Goal: Information Seeking & Learning: Learn about a topic

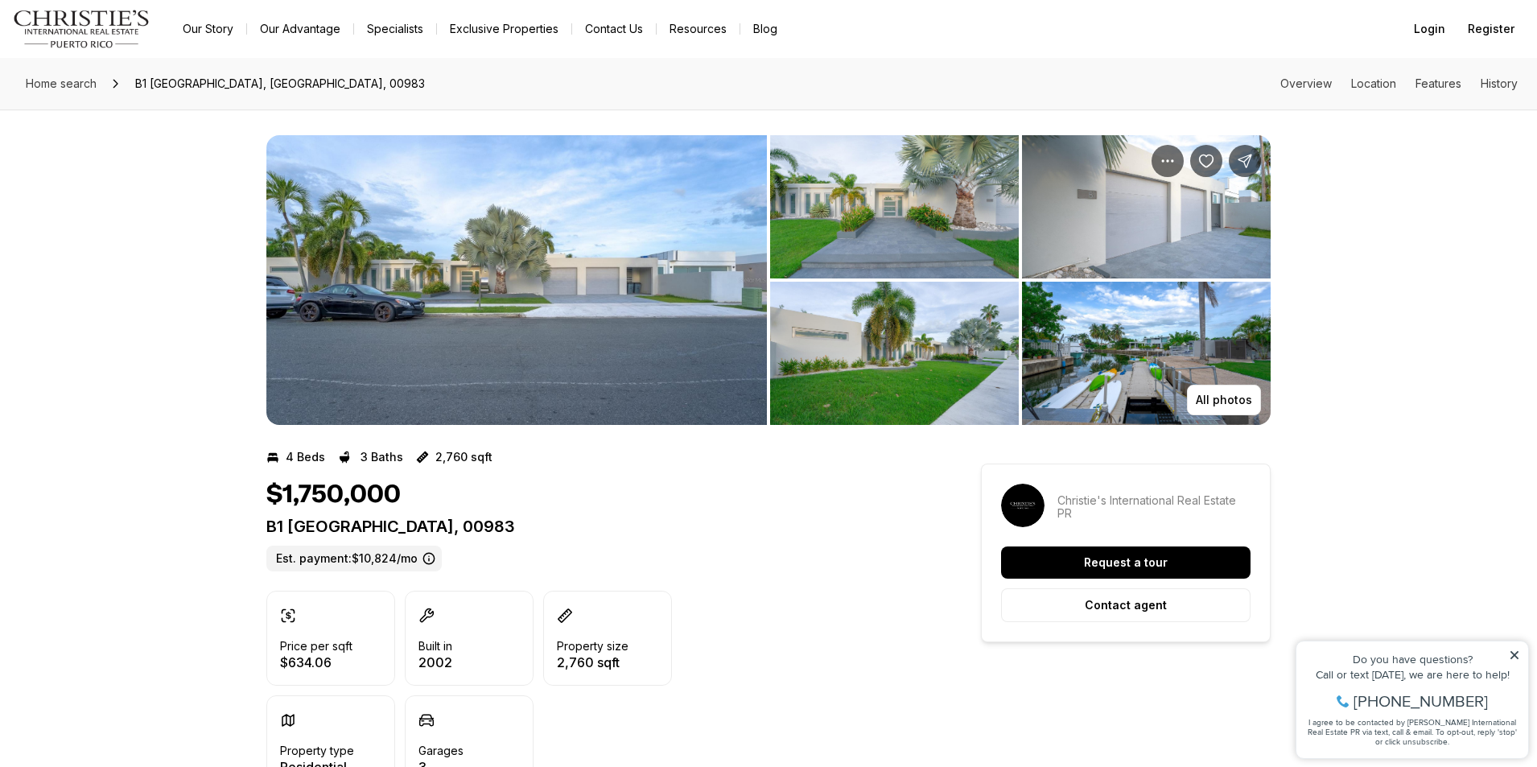
click at [603, 247] on img "View image gallery" at bounding box center [516, 280] width 500 height 290
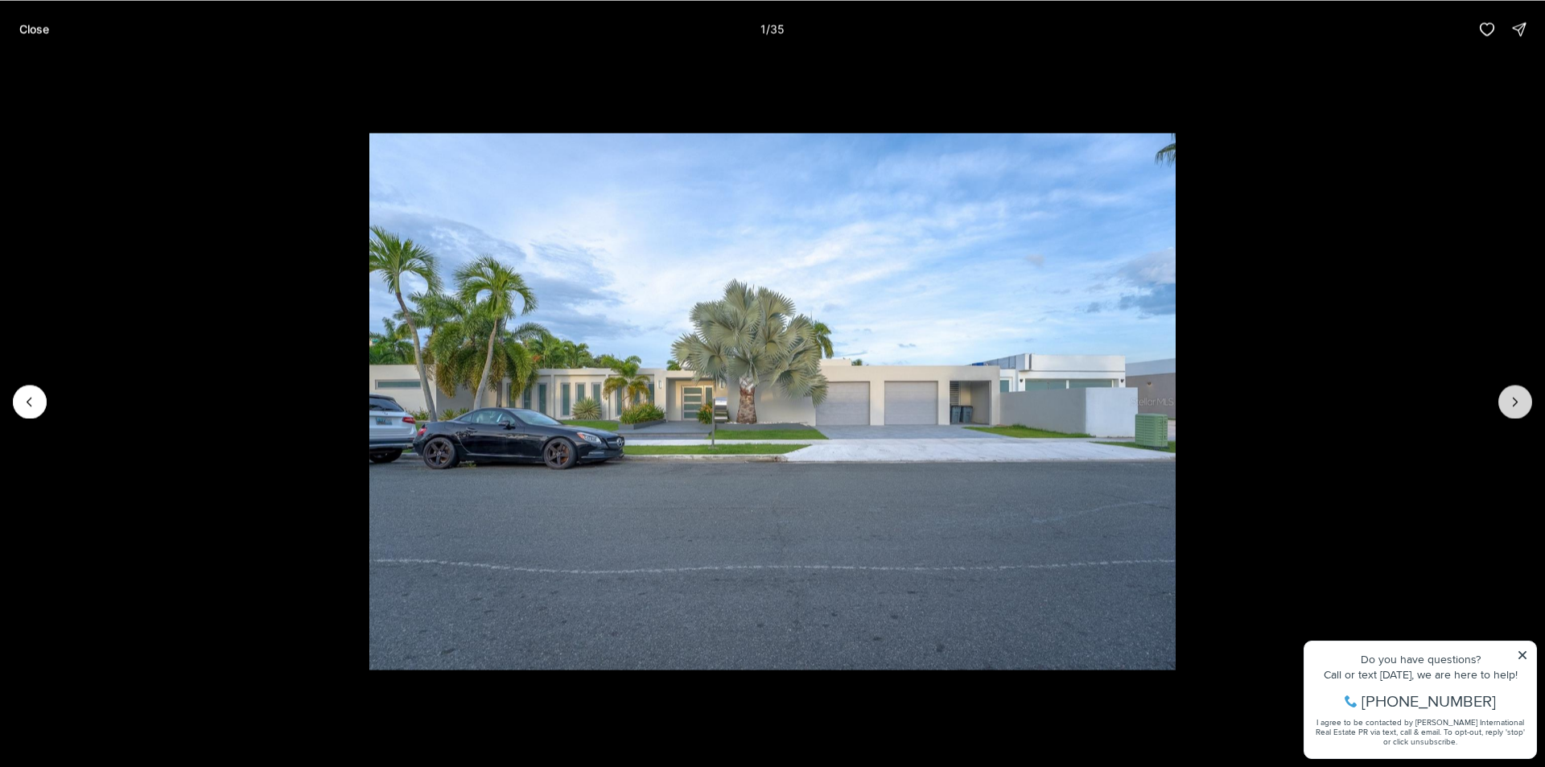
click at [1513, 405] on icon "Next slide" at bounding box center [1515, 401] width 4 height 8
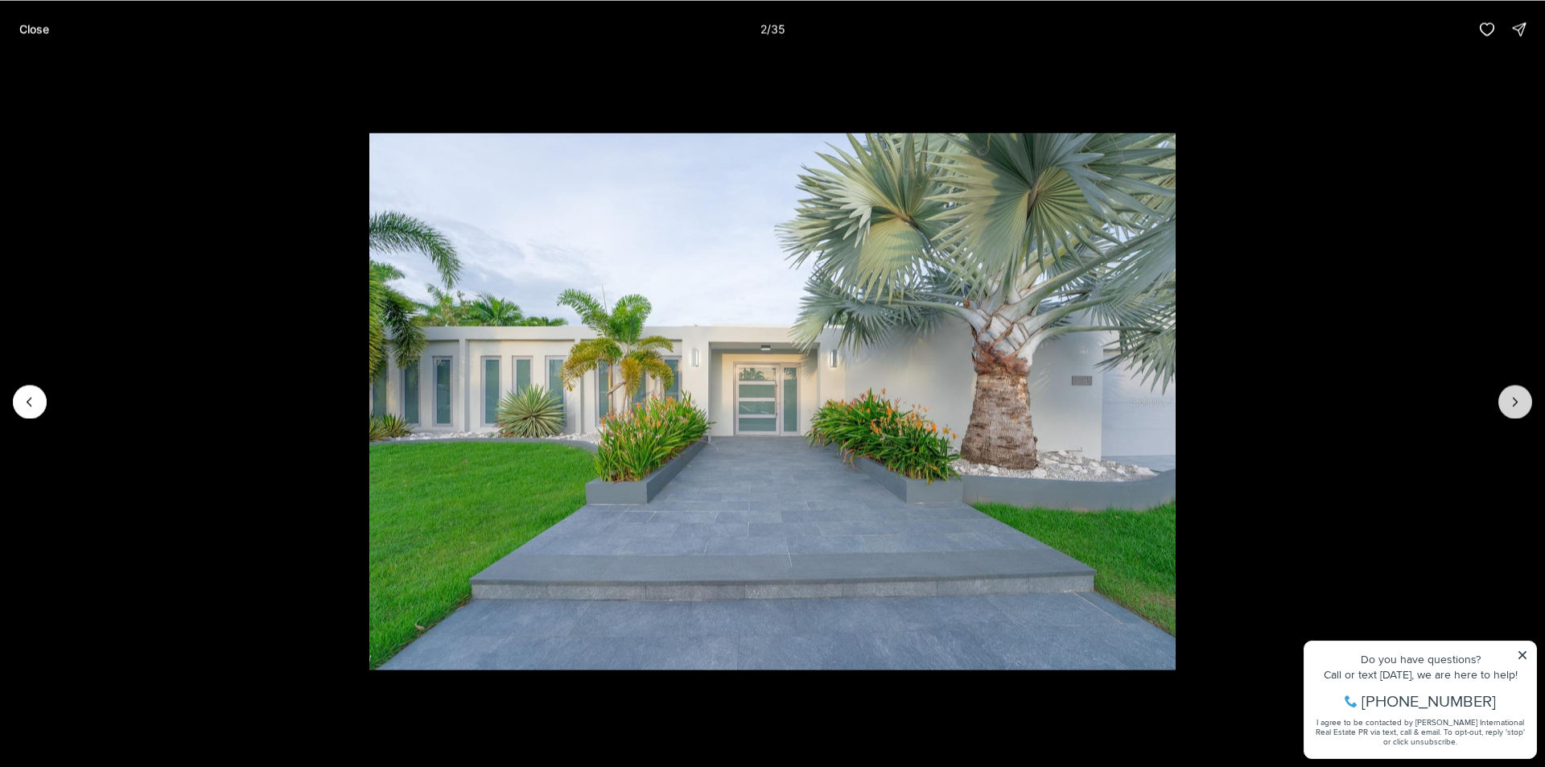
click at [1513, 405] on icon "Next slide" at bounding box center [1515, 401] width 4 height 8
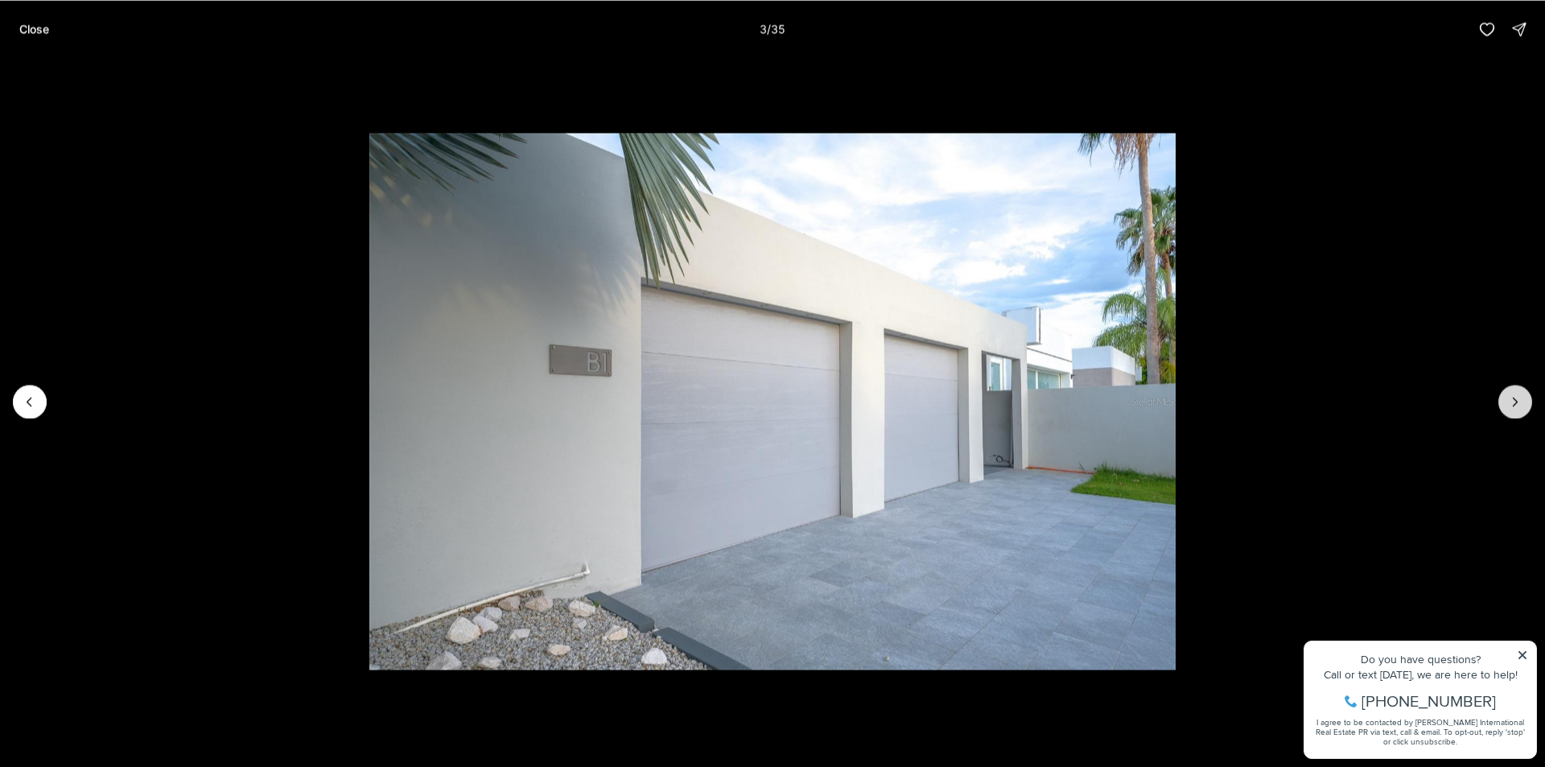
click at [1513, 405] on icon "Next slide" at bounding box center [1515, 401] width 4 height 8
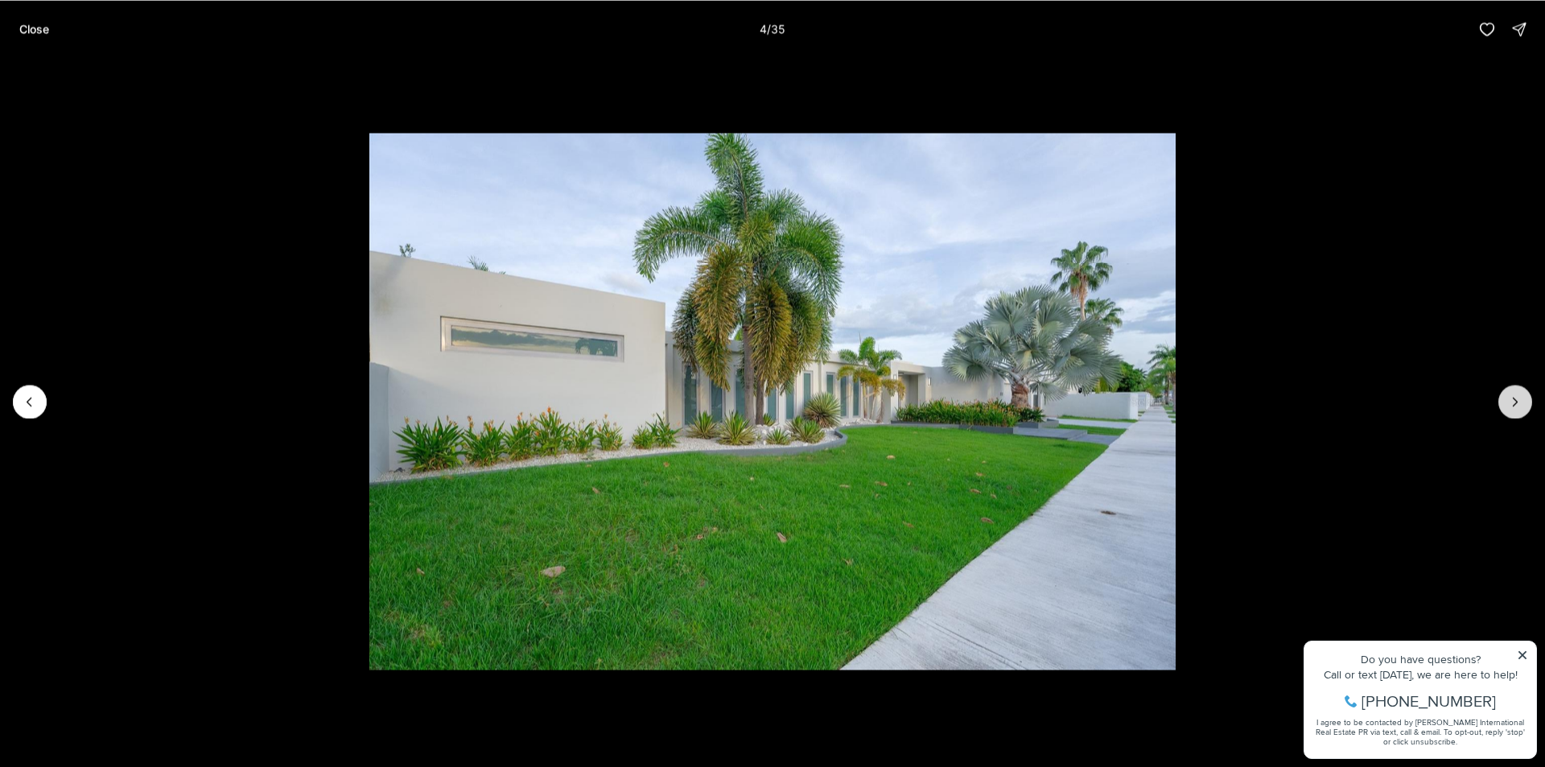
click at [1513, 405] on icon "Next slide" at bounding box center [1515, 401] width 4 height 8
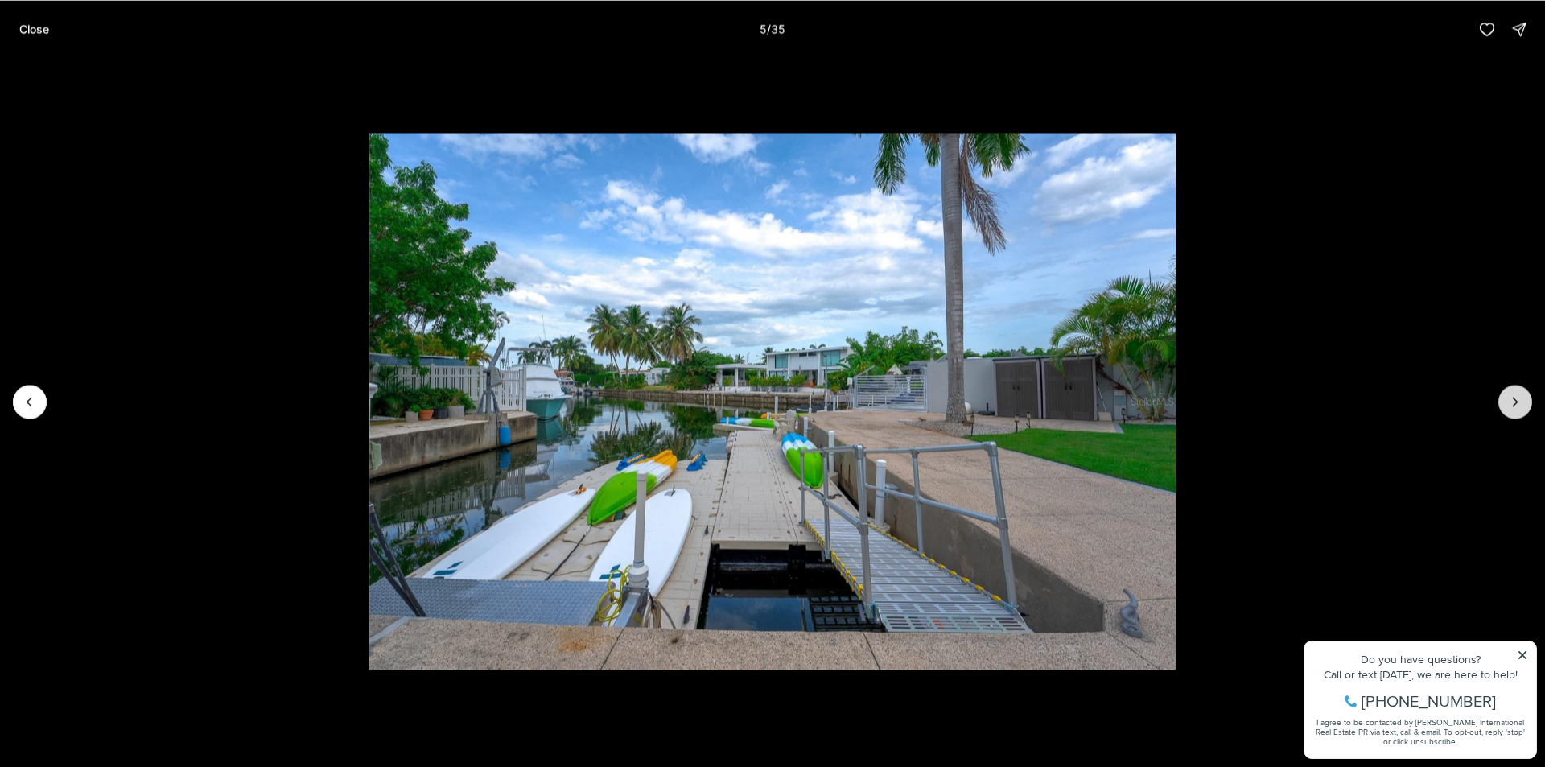
click at [1513, 405] on icon "Next slide" at bounding box center [1515, 401] width 4 height 8
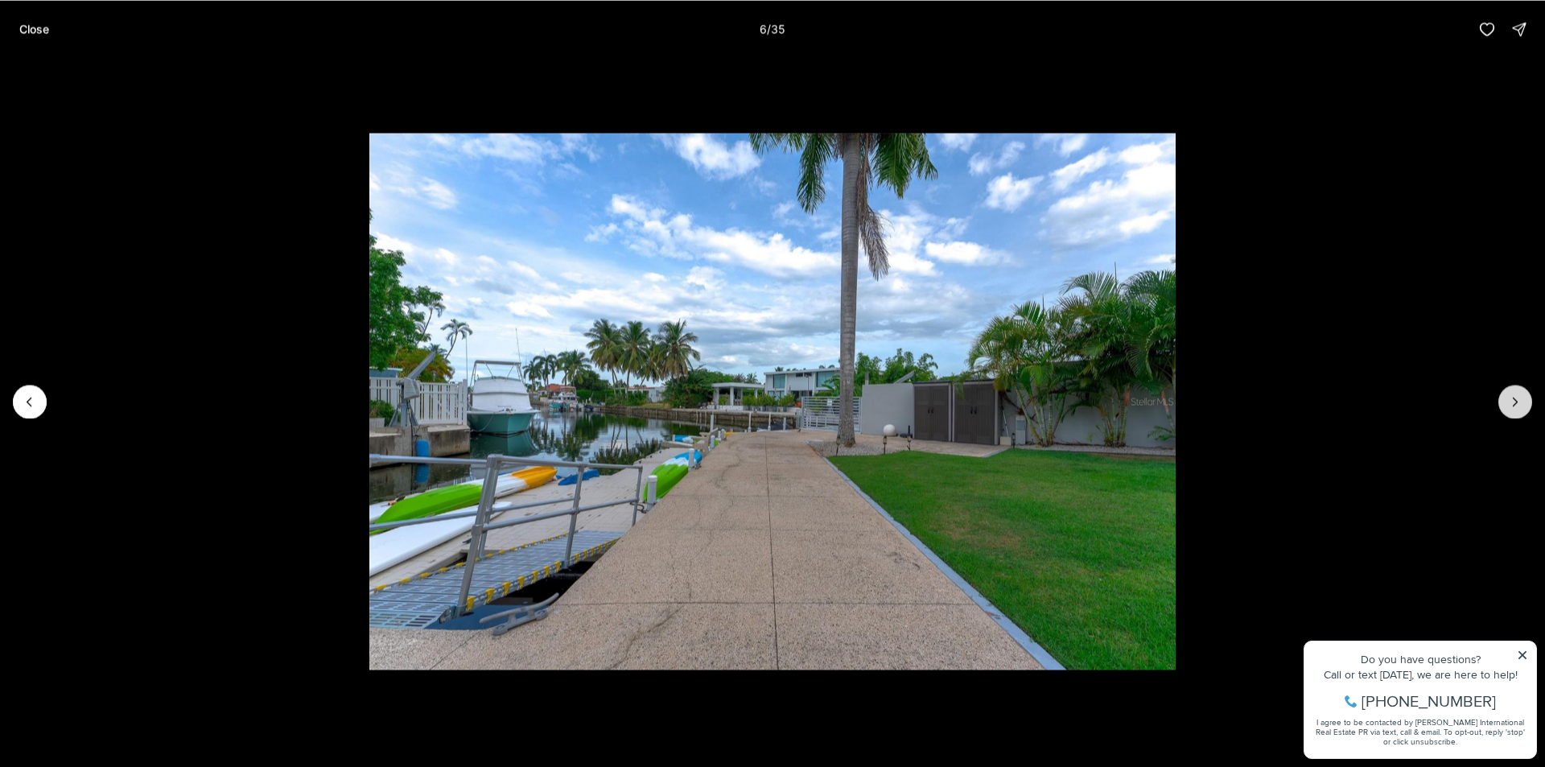
click at [1513, 405] on icon "Next slide" at bounding box center [1515, 401] width 4 height 8
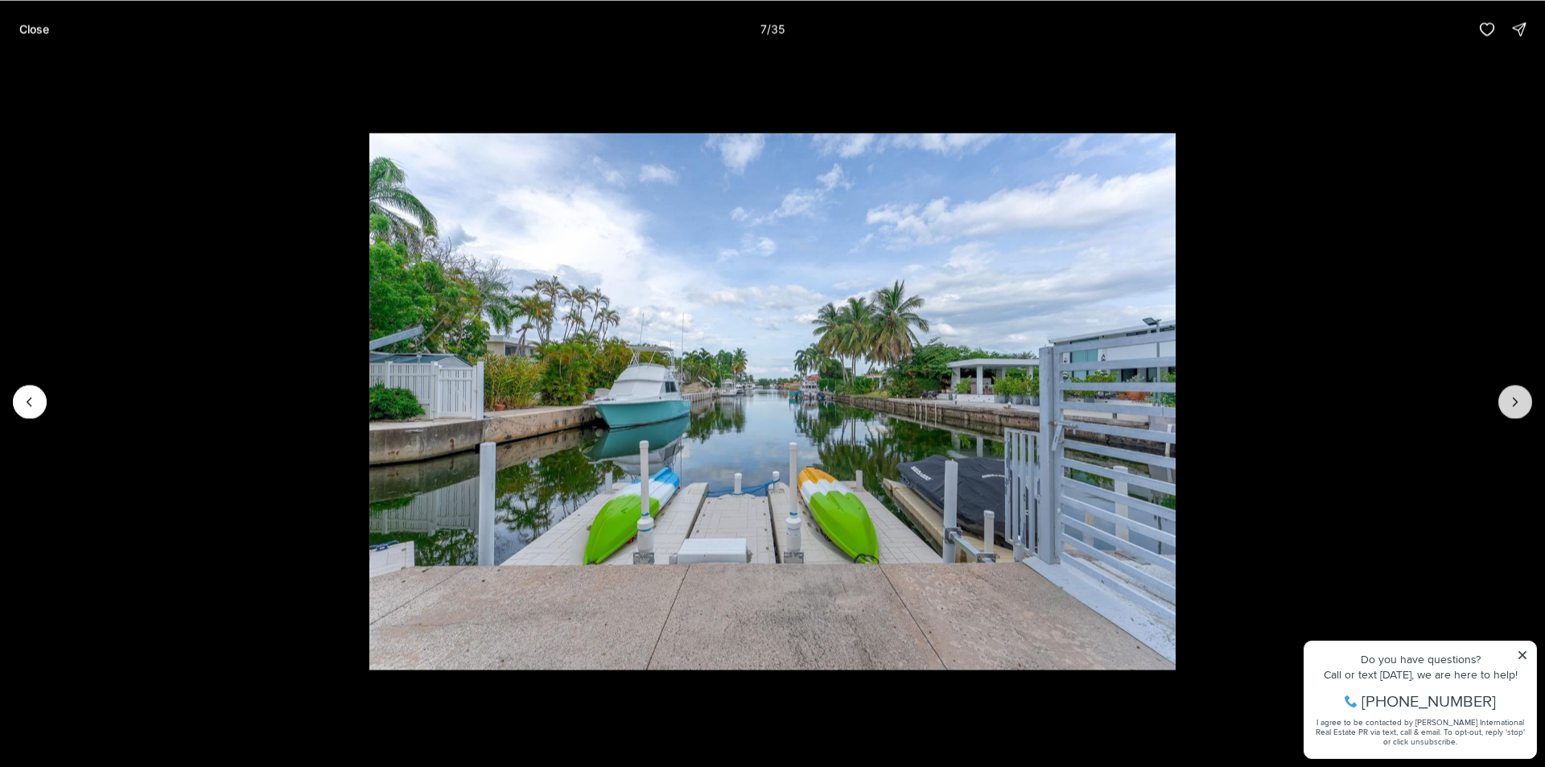
click at [1512, 404] on icon "Next slide" at bounding box center [1515, 401] width 16 height 16
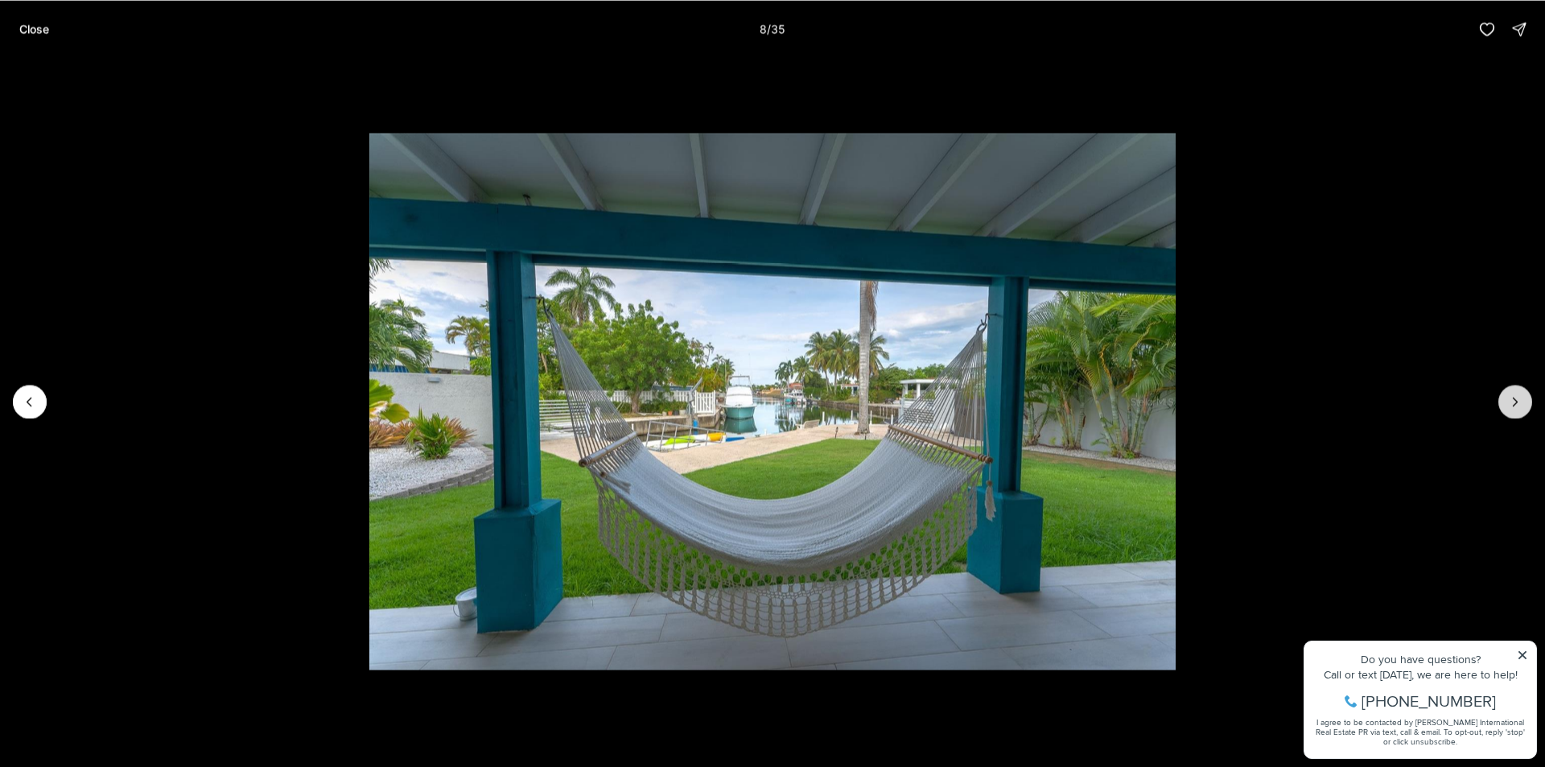
click at [1512, 403] on icon "Next slide" at bounding box center [1515, 401] width 16 height 16
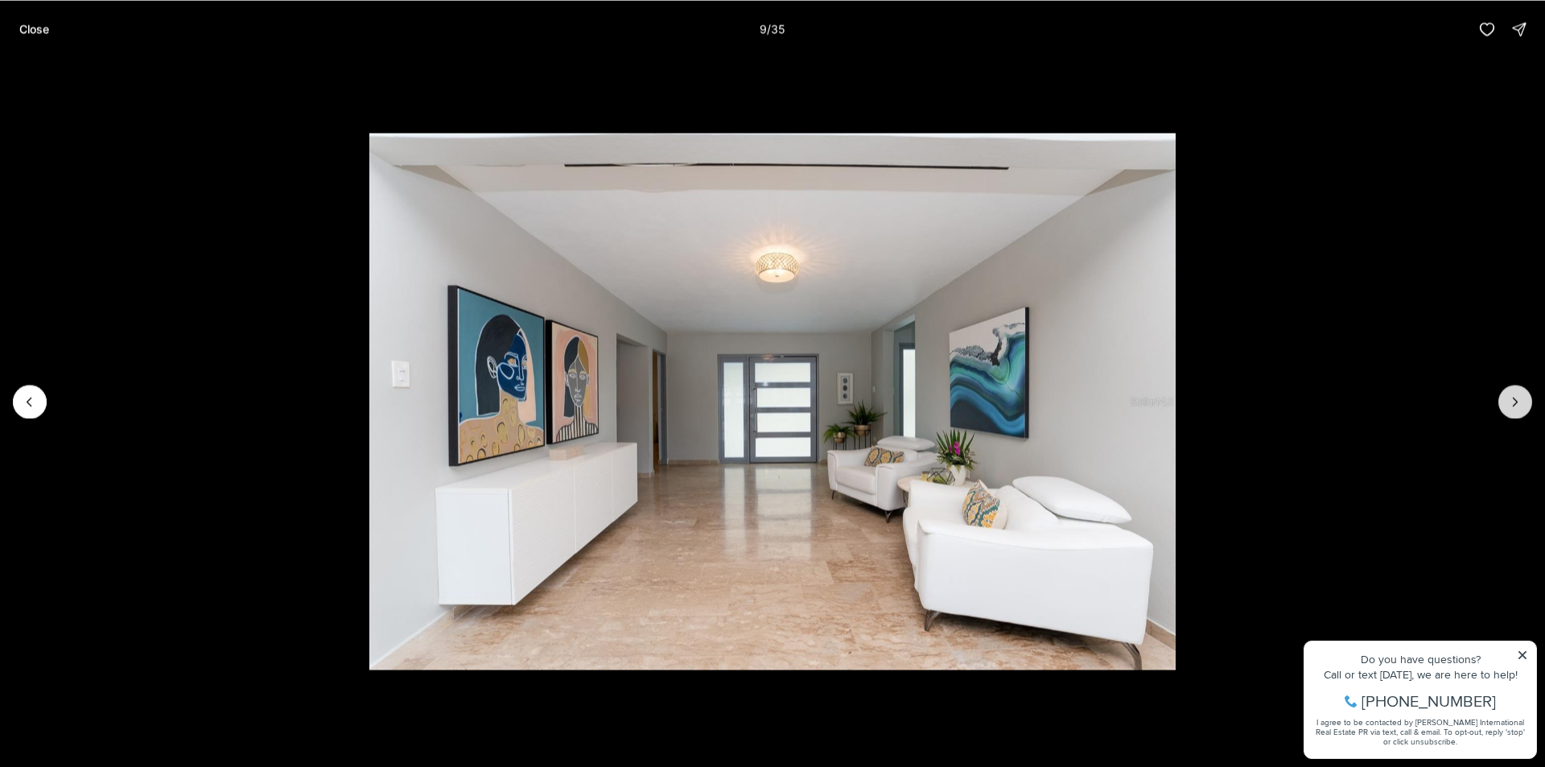
click at [1512, 403] on icon "Next slide" at bounding box center [1515, 401] width 16 height 16
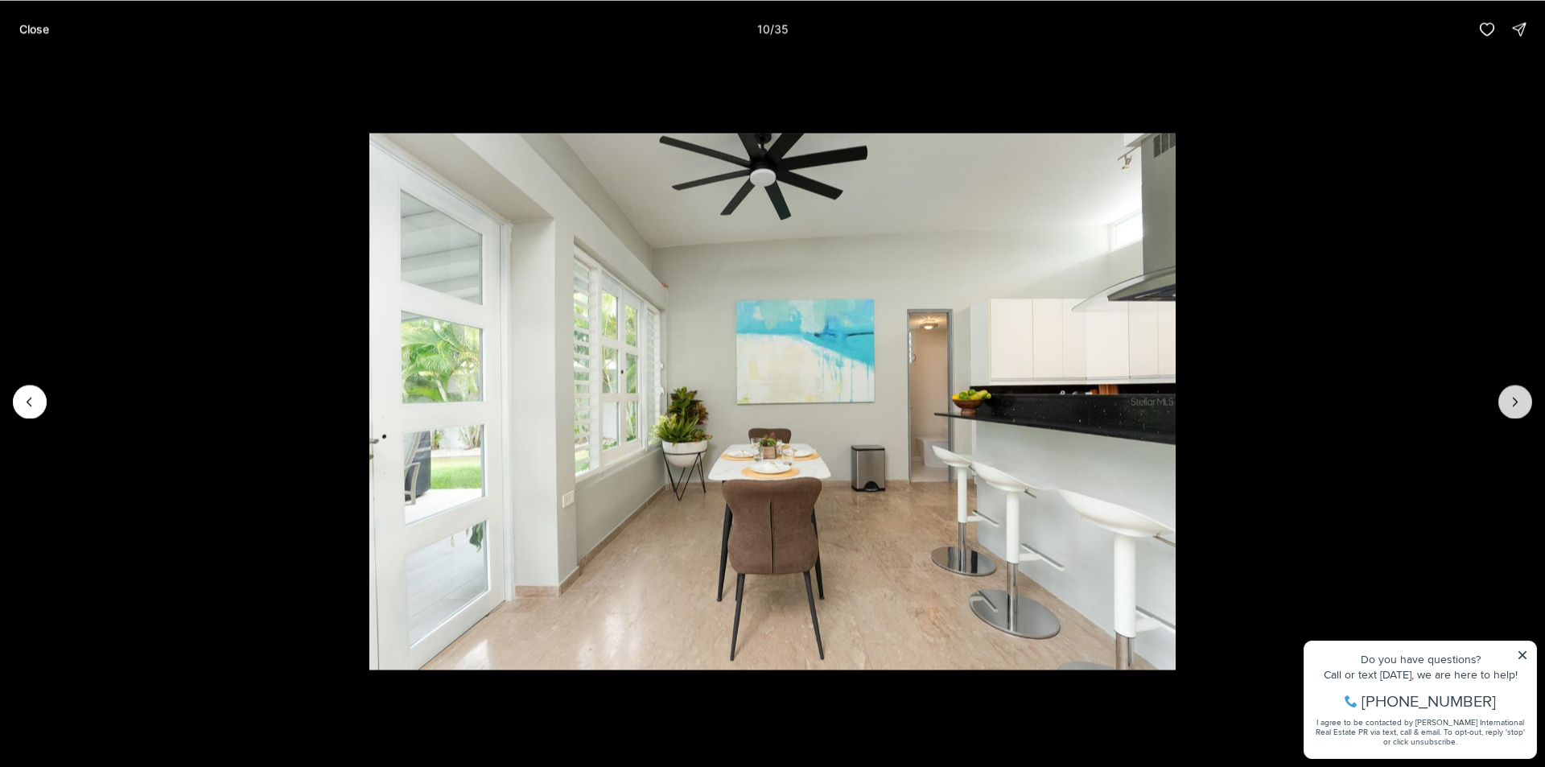
click at [1512, 403] on icon "Next slide" at bounding box center [1515, 401] width 16 height 16
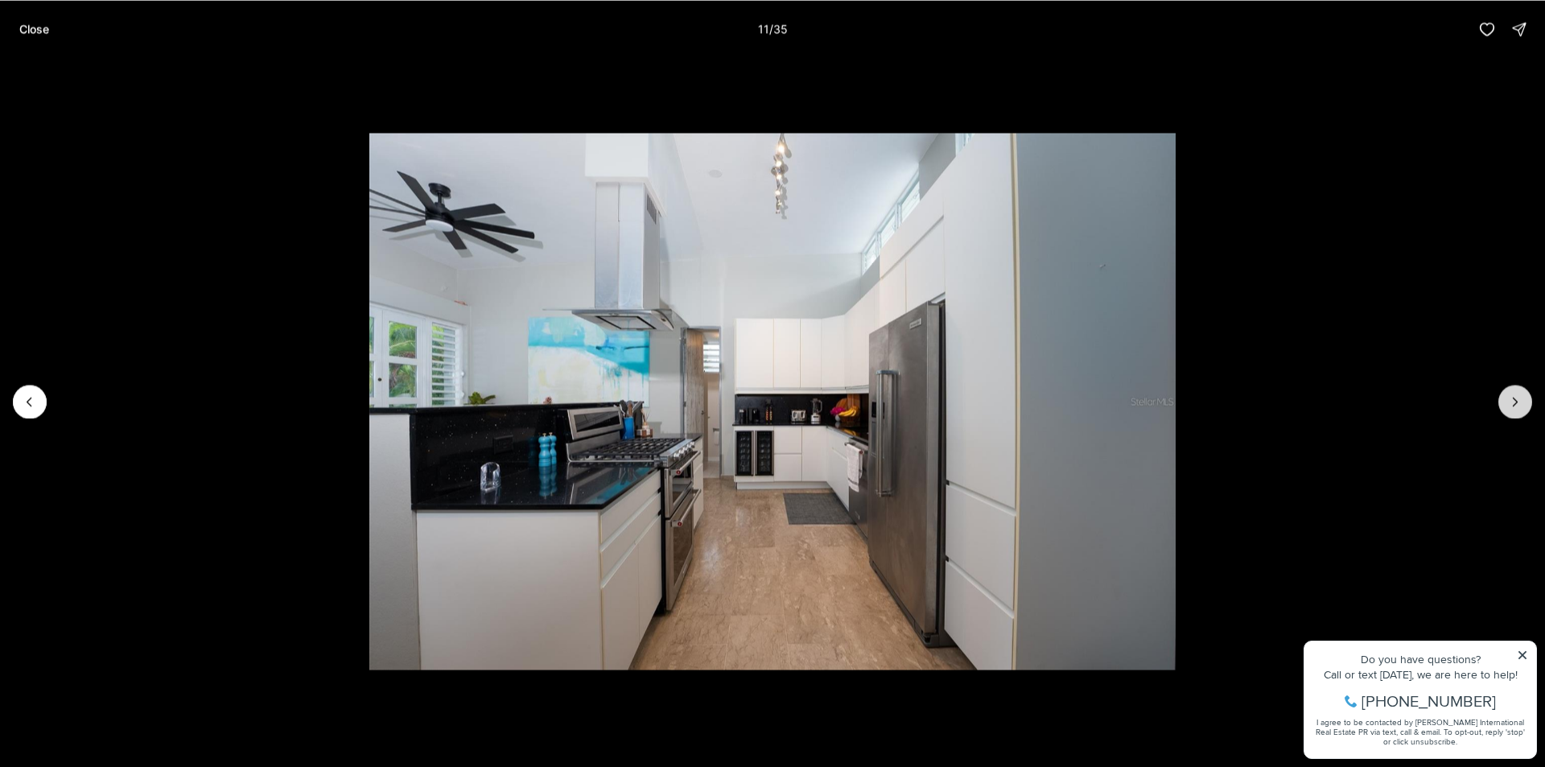
click at [1512, 403] on icon "Next slide" at bounding box center [1515, 401] width 16 height 16
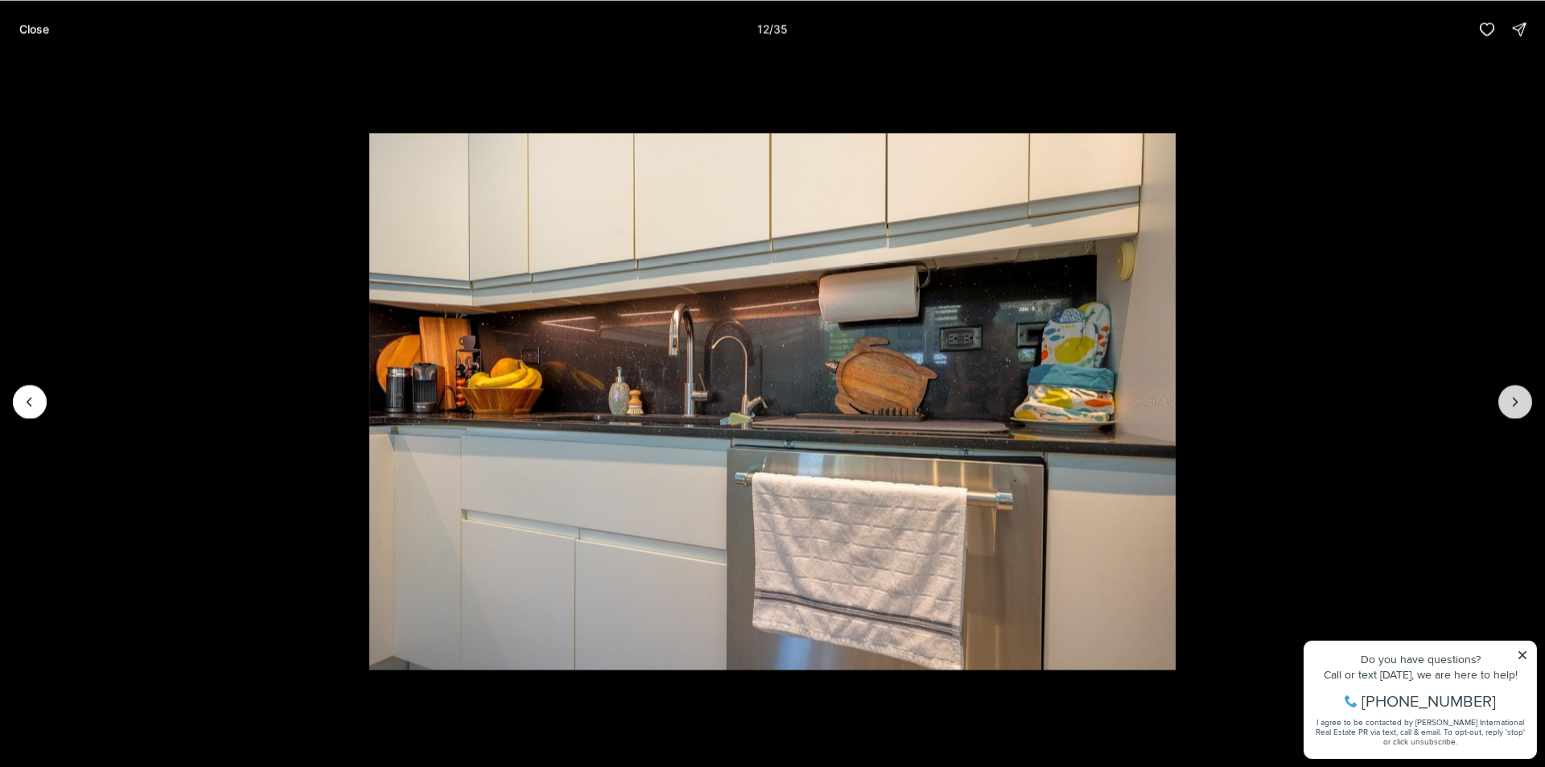
click at [1512, 402] on icon "Next slide" at bounding box center [1515, 401] width 16 height 16
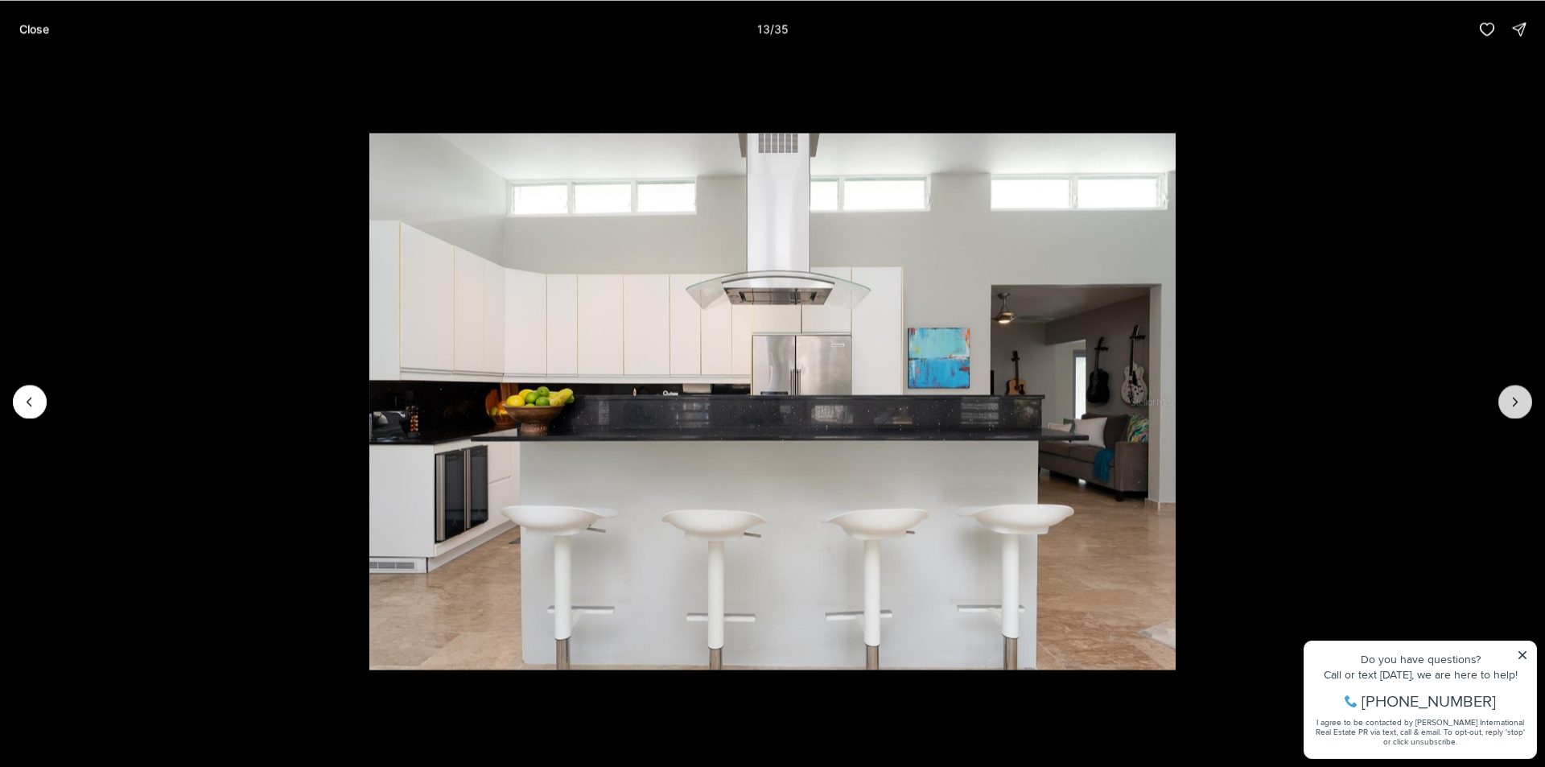
click at [1510, 400] on icon "Next slide" at bounding box center [1515, 401] width 16 height 16
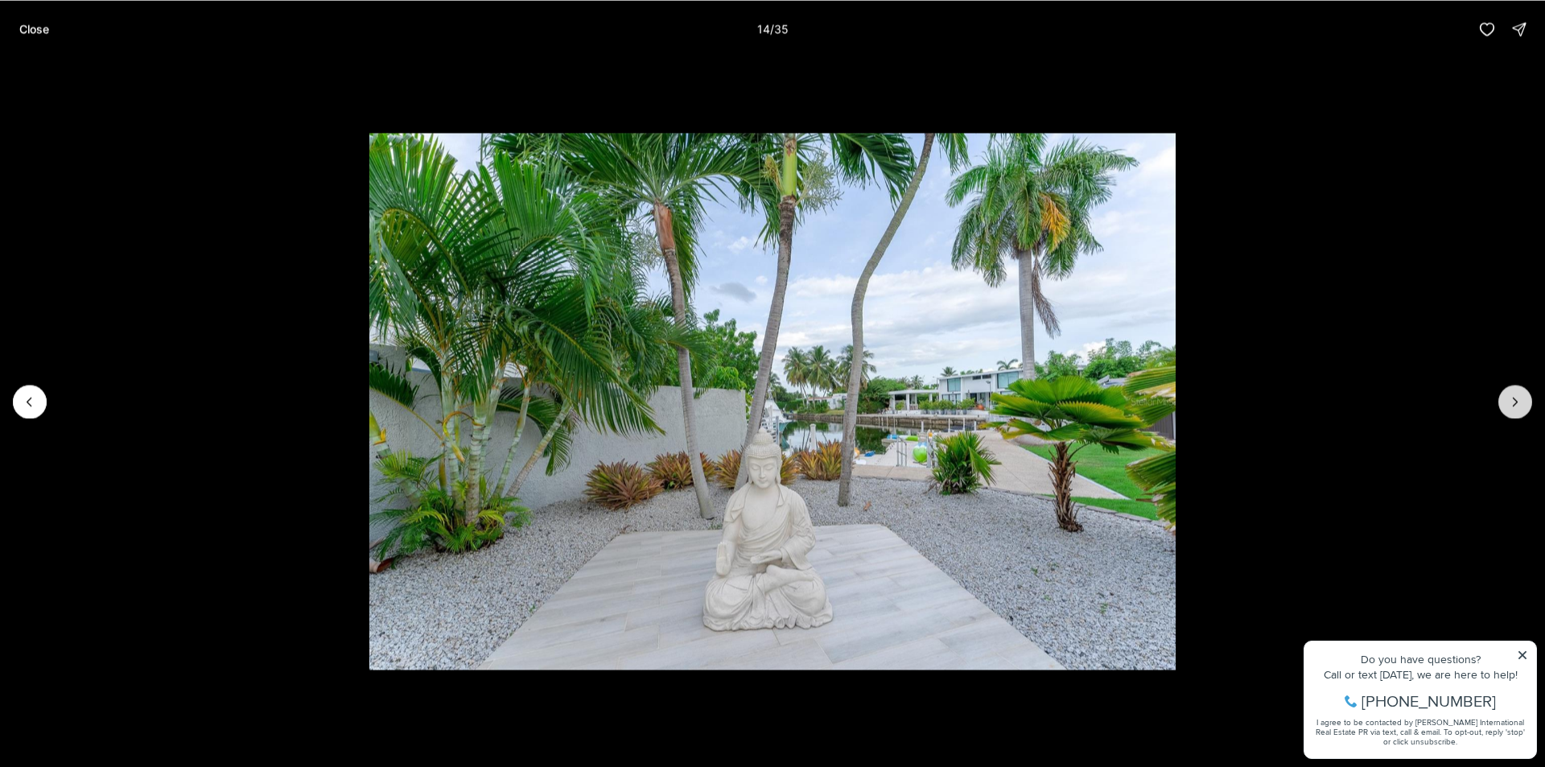
click at [1510, 400] on icon "Next slide" at bounding box center [1515, 401] width 16 height 16
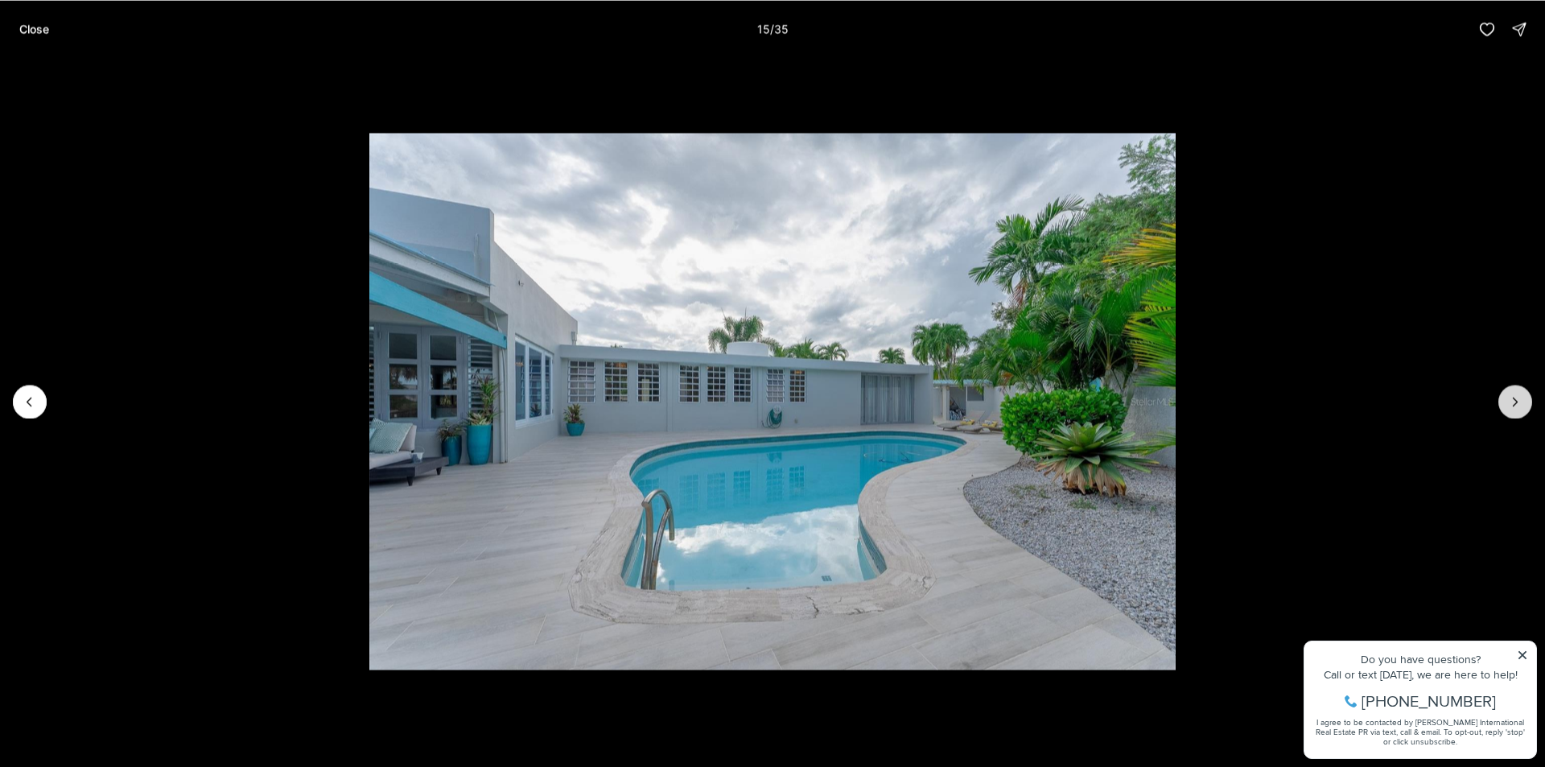
click at [1510, 400] on icon "Next slide" at bounding box center [1515, 401] width 16 height 16
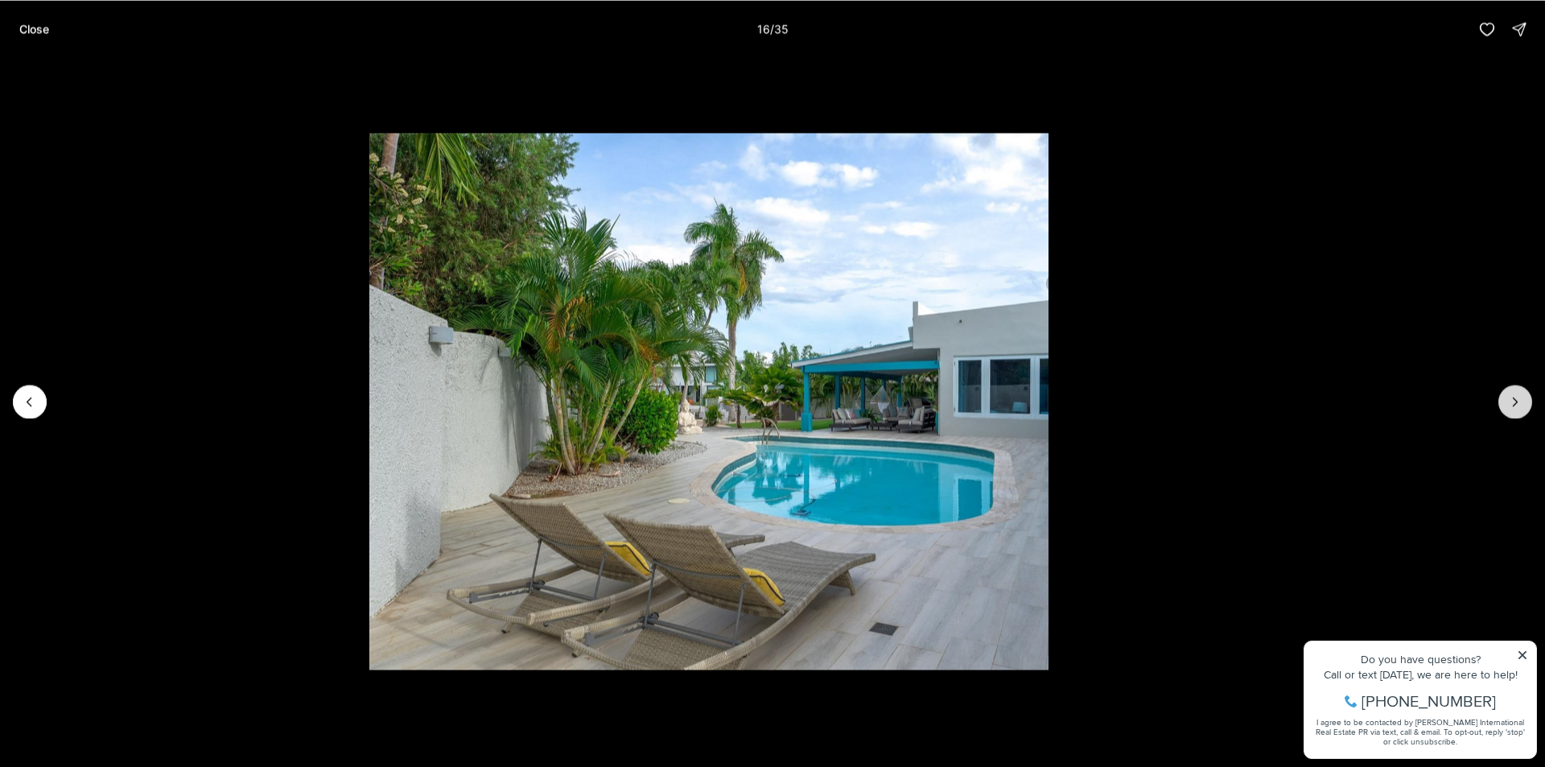
click at [1510, 400] on icon "Next slide" at bounding box center [1515, 401] width 16 height 16
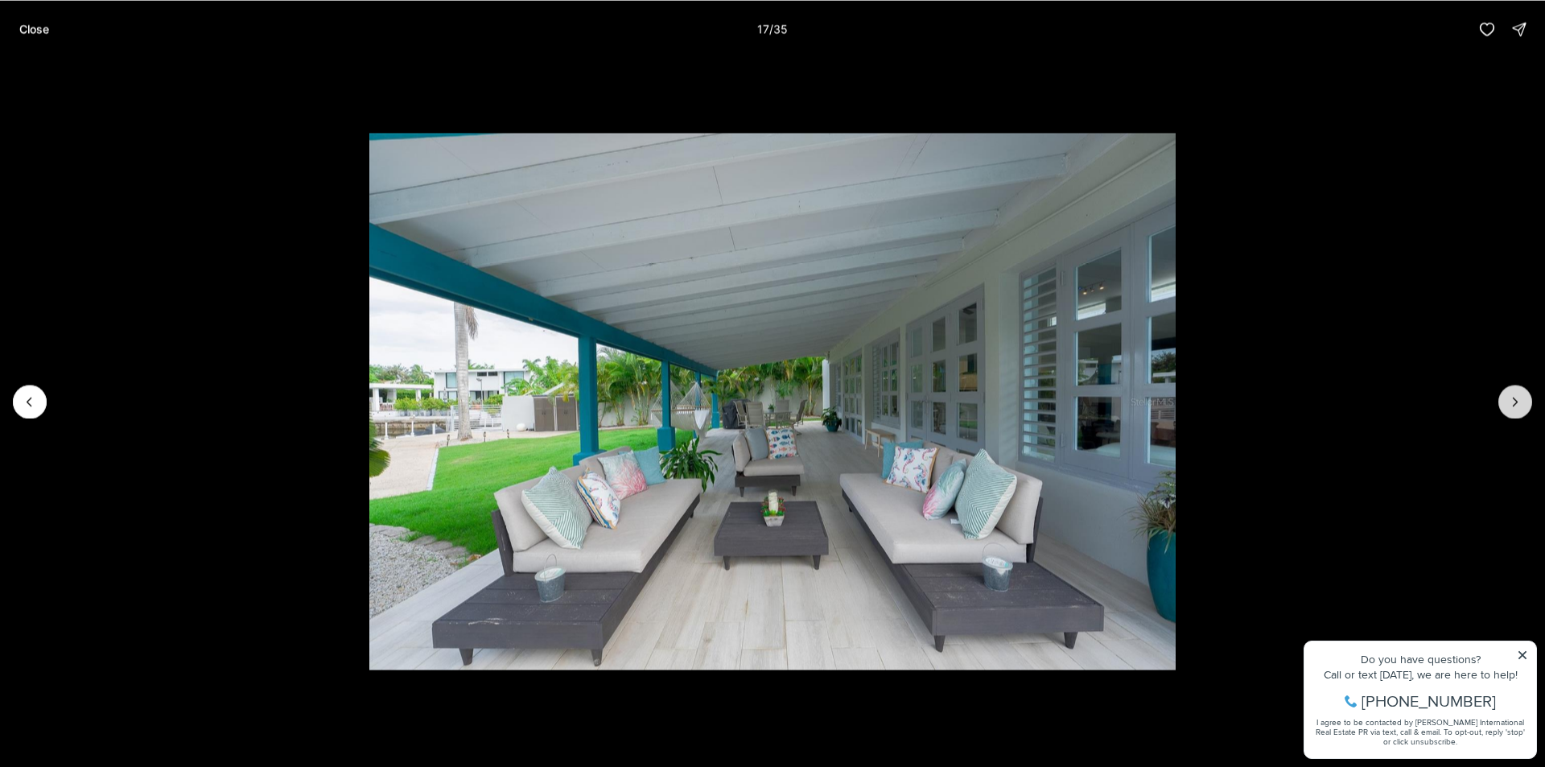
click at [1510, 400] on icon "Next slide" at bounding box center [1515, 401] width 16 height 16
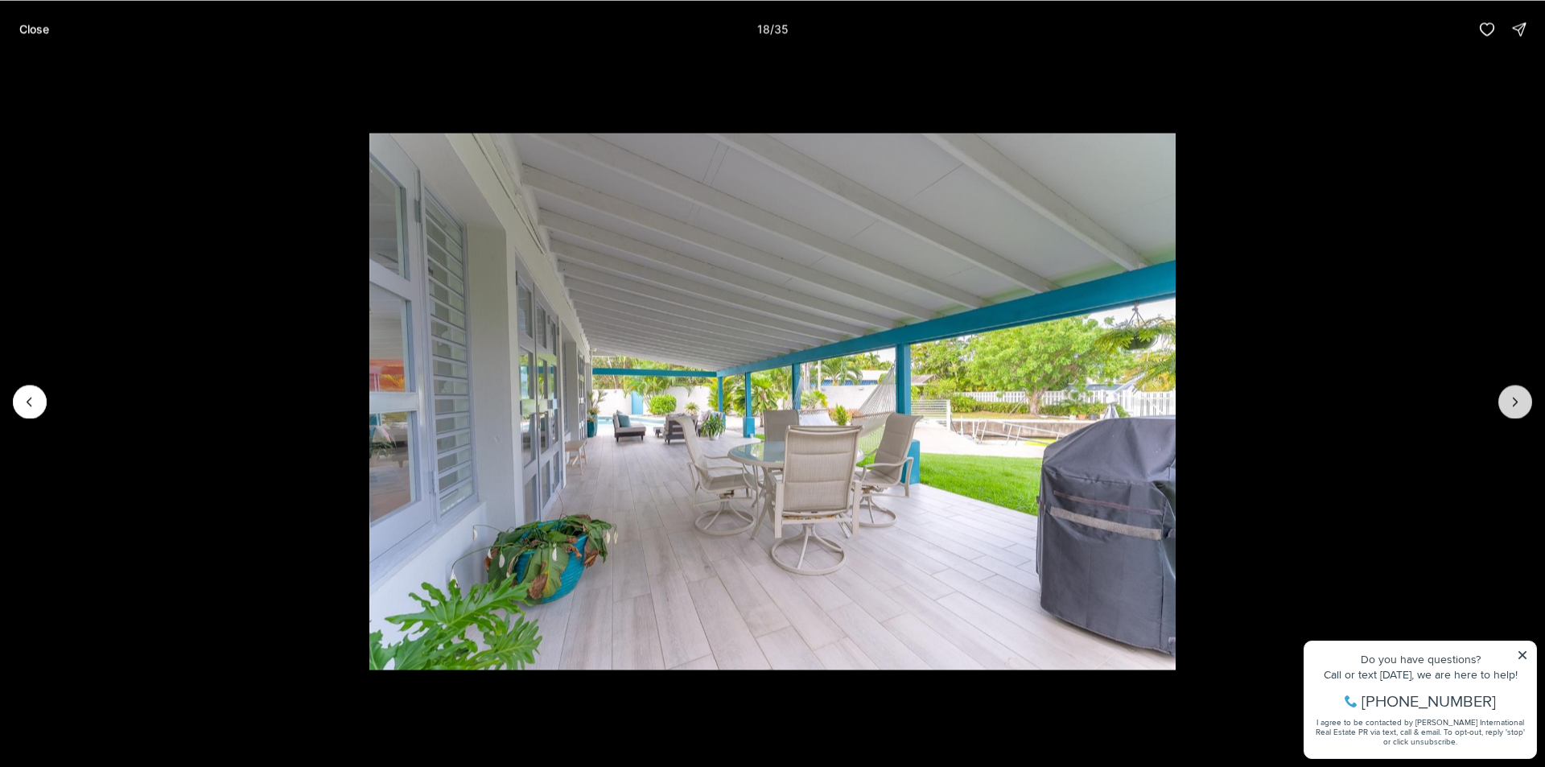
click at [1510, 400] on icon "Next slide" at bounding box center [1515, 401] width 16 height 16
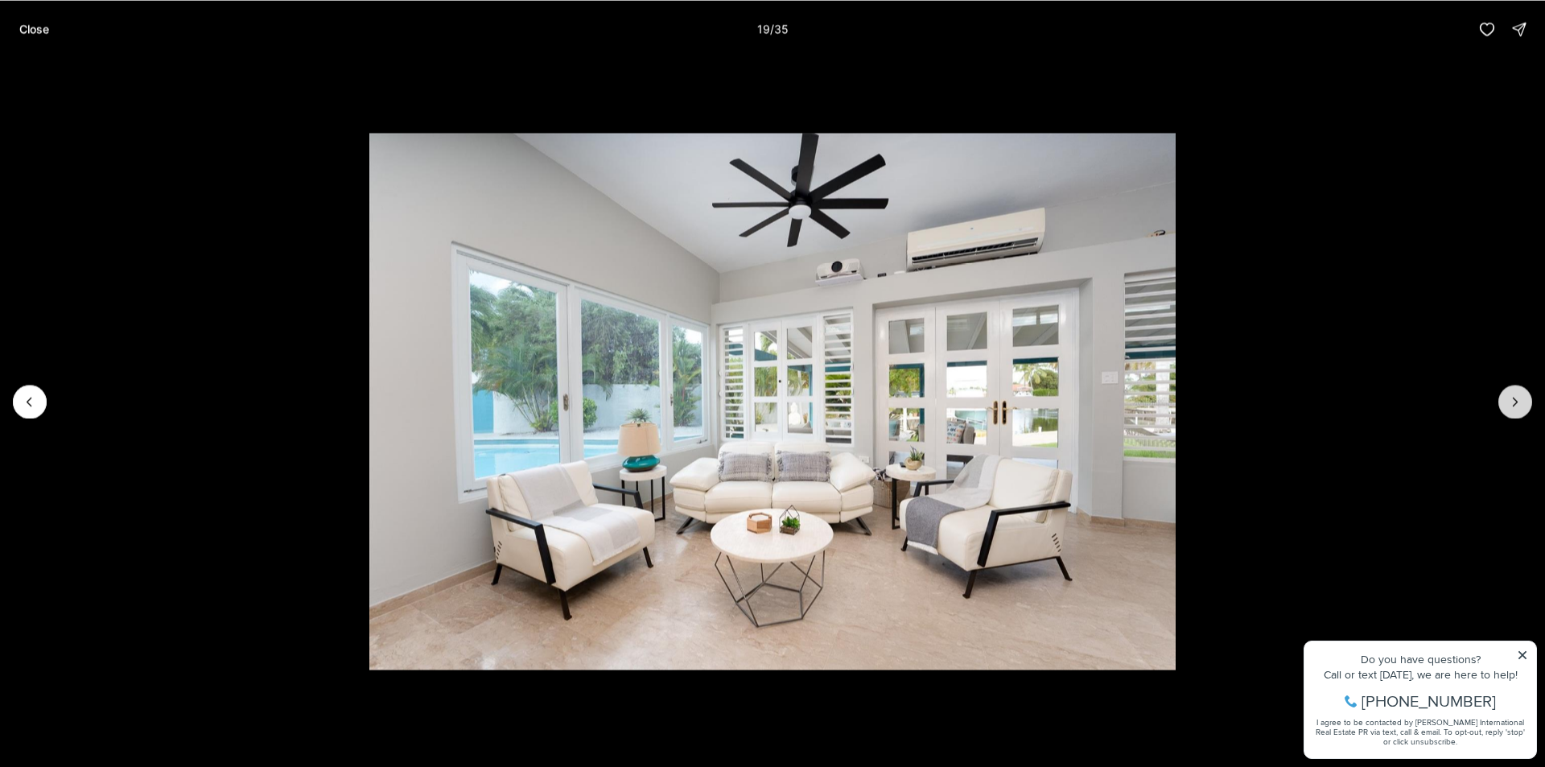
click at [1509, 399] on icon "Next slide" at bounding box center [1515, 401] width 16 height 16
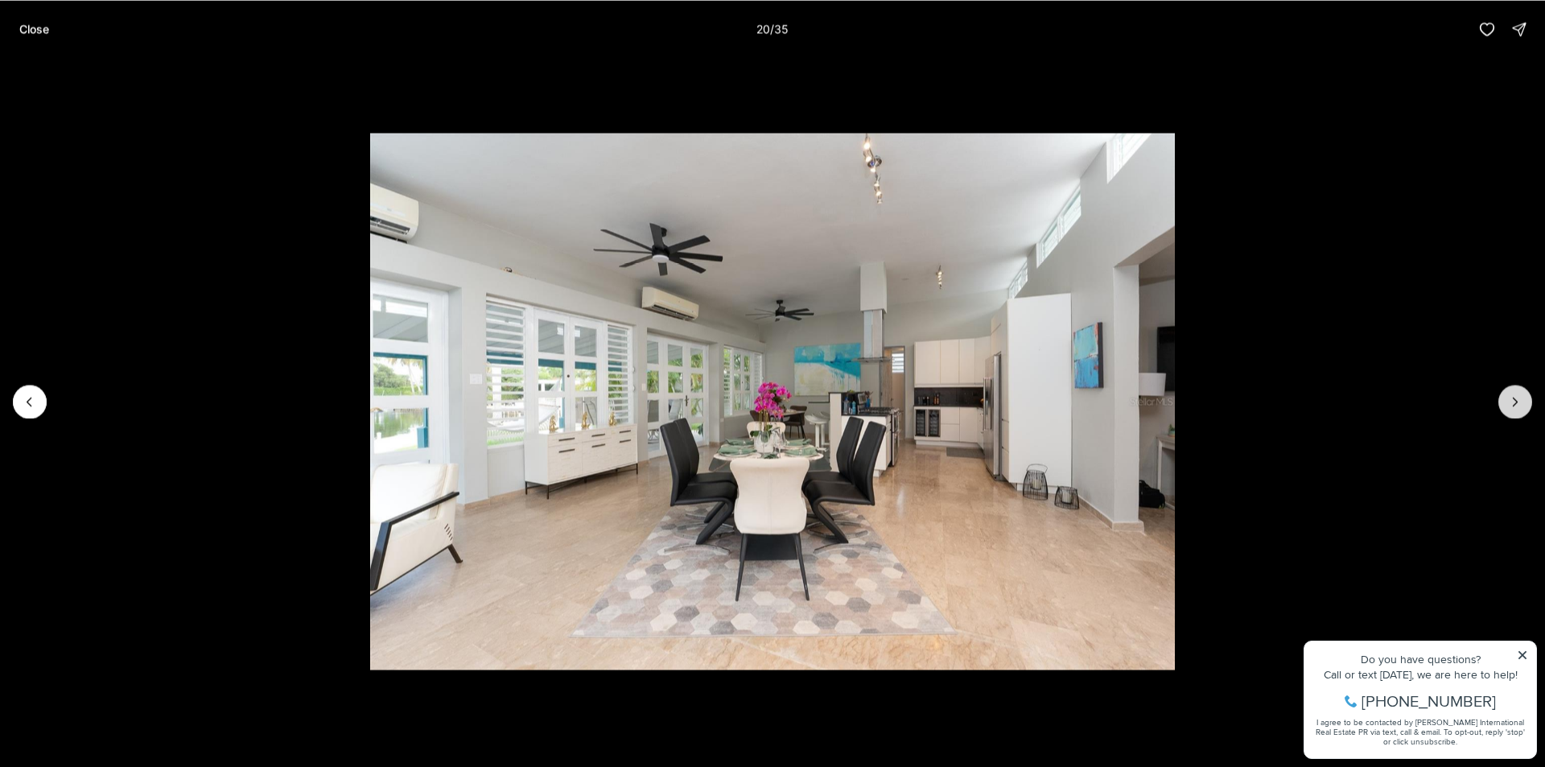
click at [1509, 399] on icon "Next slide" at bounding box center [1515, 401] width 16 height 16
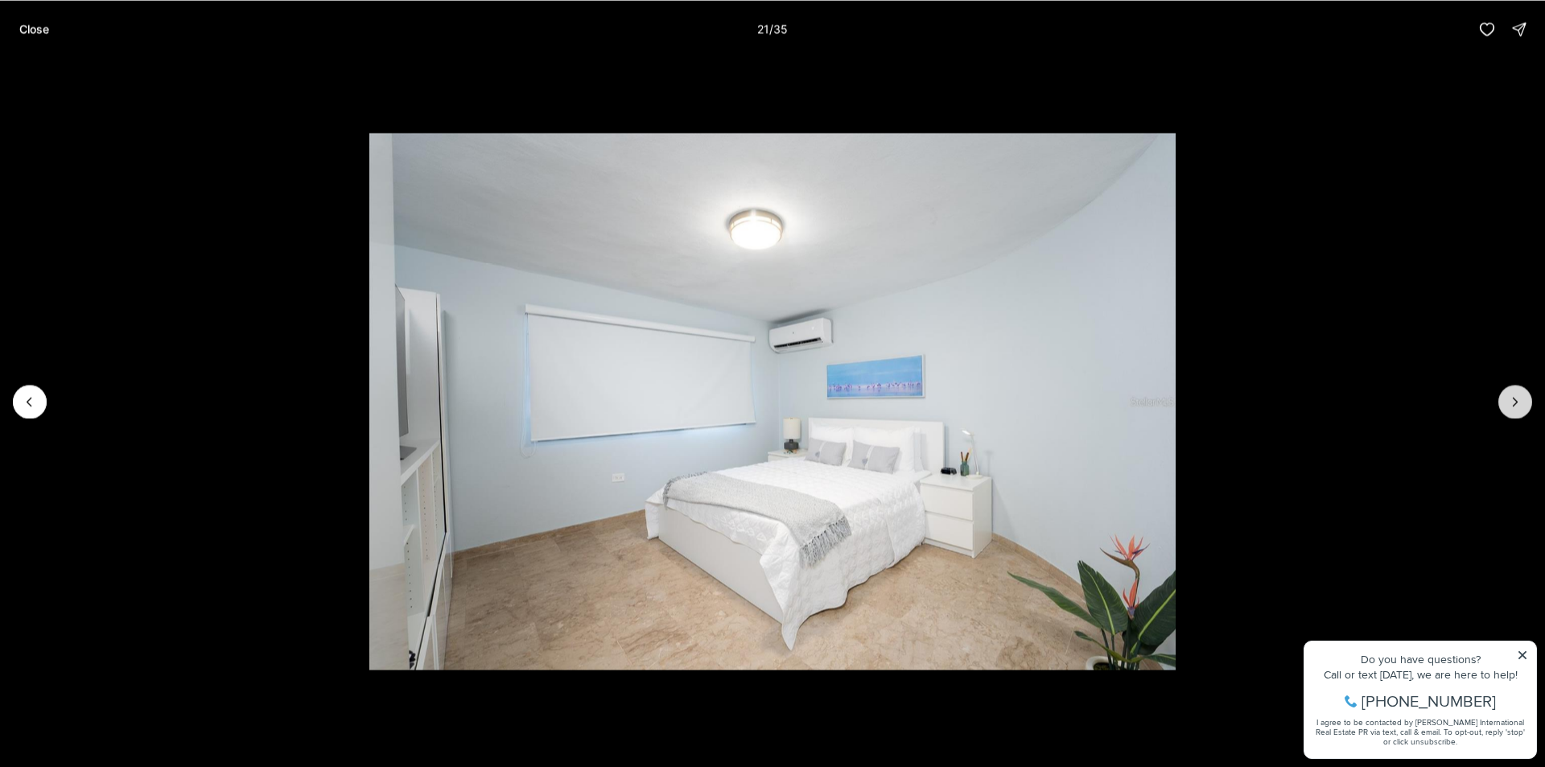
click at [1509, 399] on icon "Next slide" at bounding box center [1515, 401] width 16 height 16
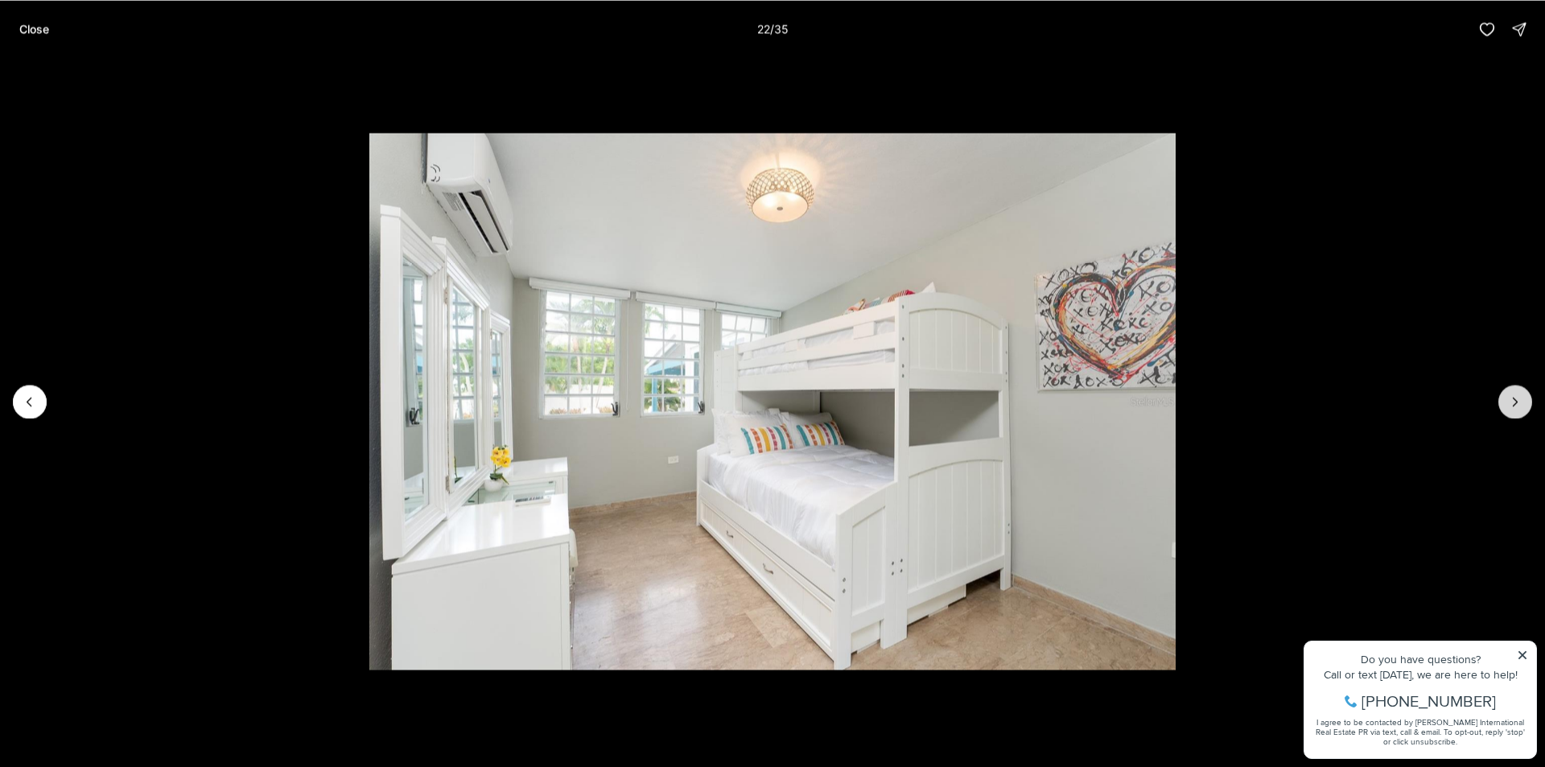
click at [1509, 399] on icon "Next slide" at bounding box center [1515, 401] width 16 height 16
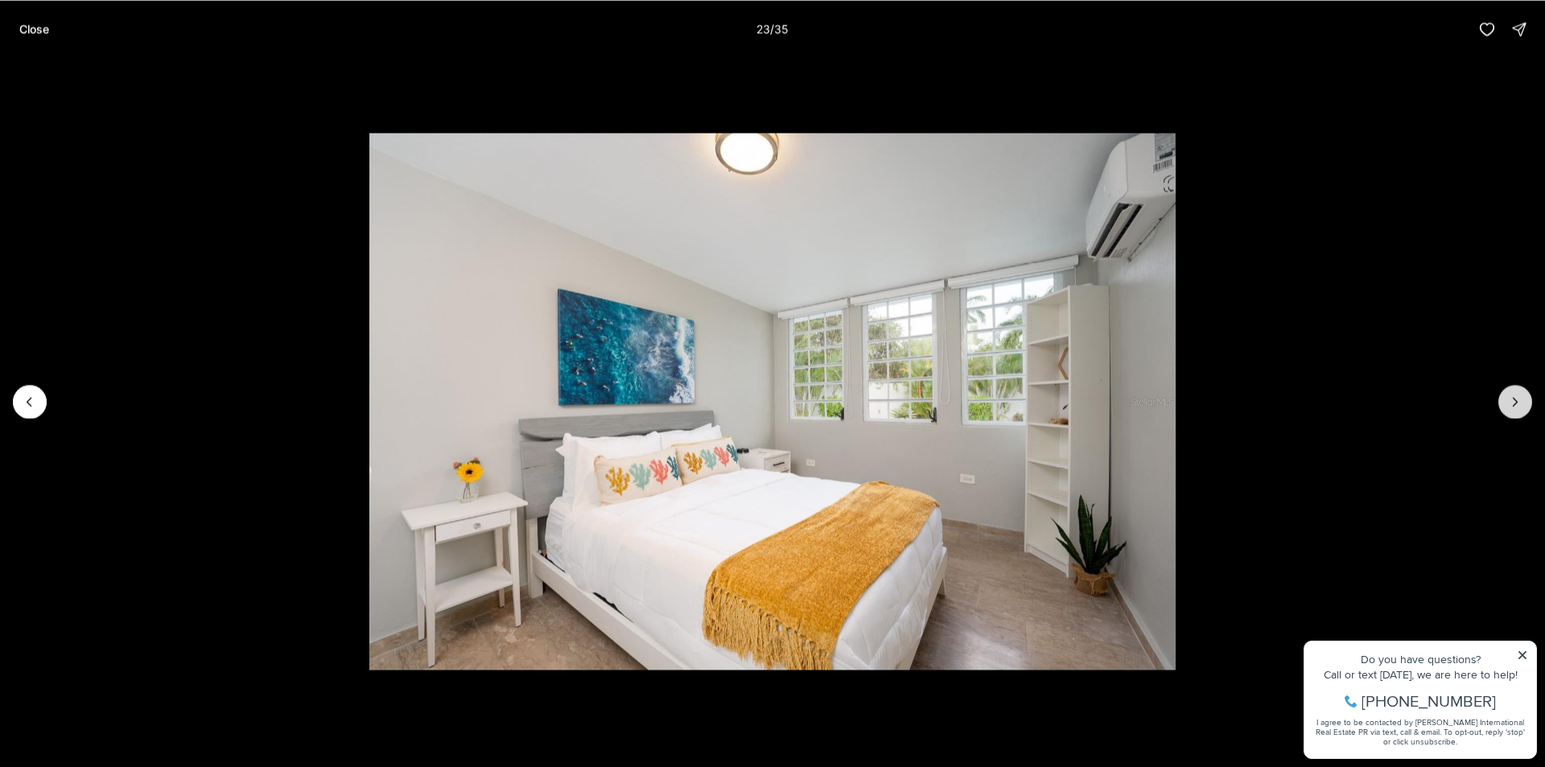
click at [1509, 399] on icon "Next slide" at bounding box center [1515, 401] width 16 height 16
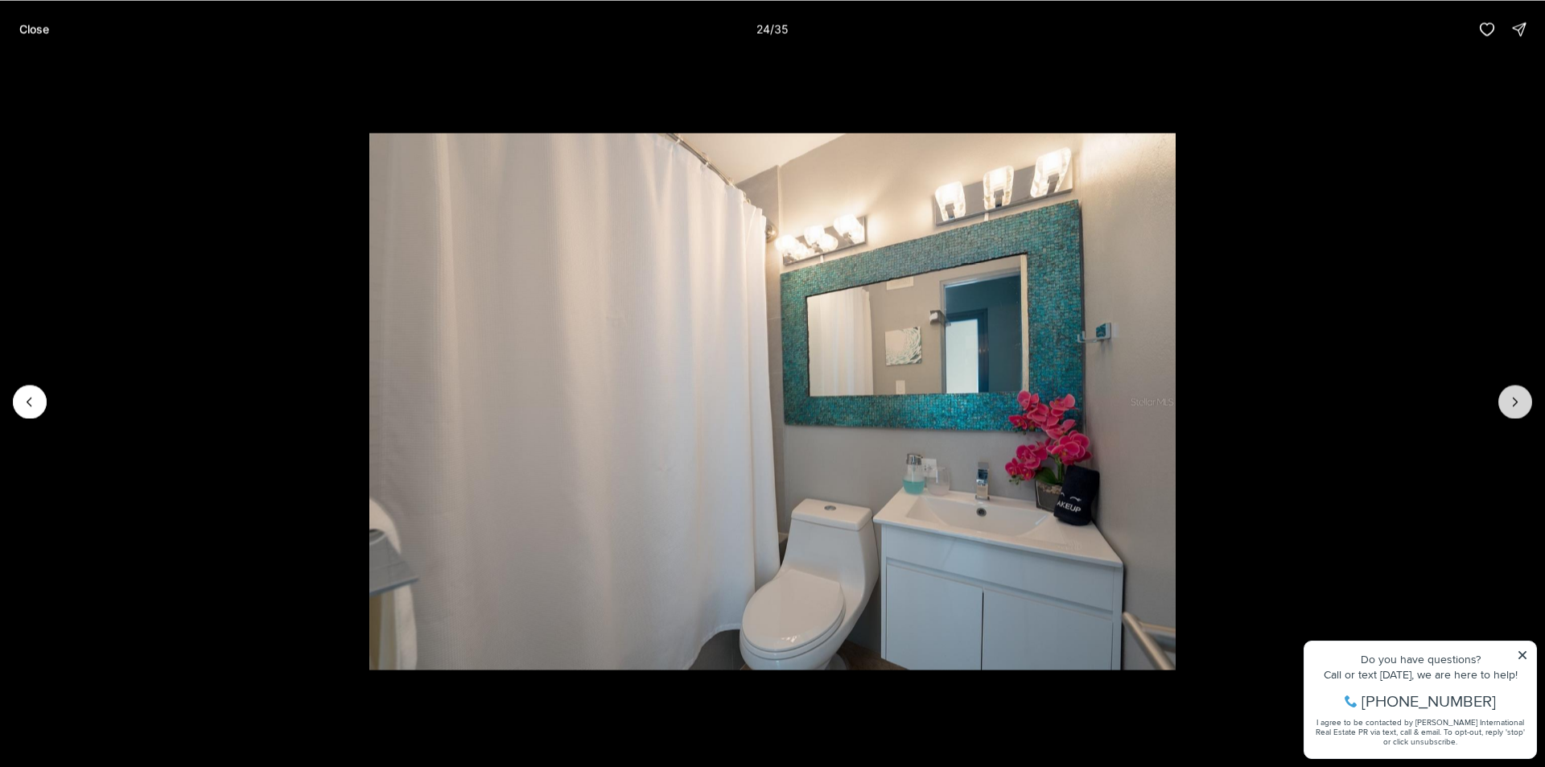
click at [1509, 399] on icon "Next slide" at bounding box center [1515, 401] width 16 height 16
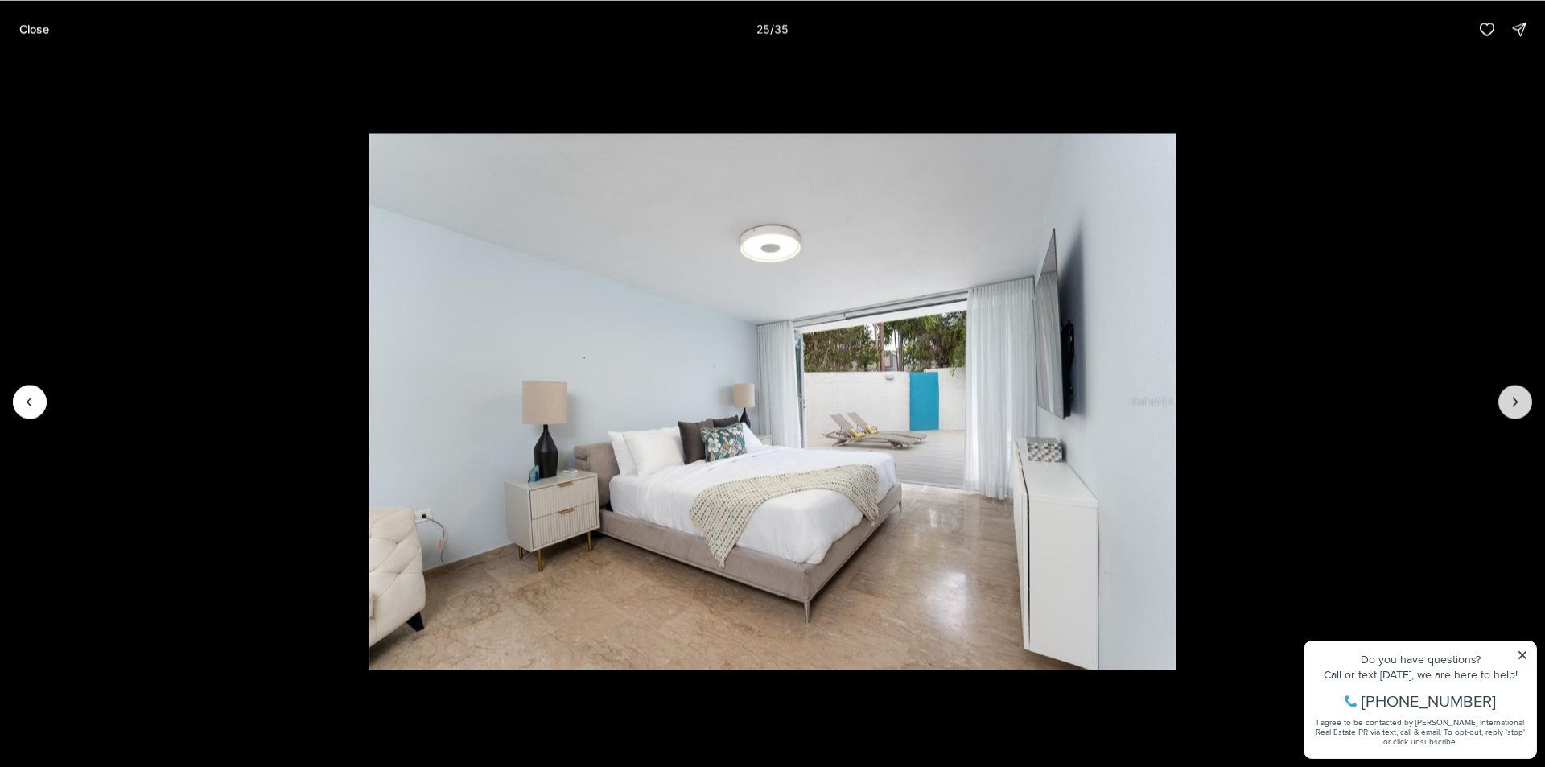
click at [1509, 399] on icon "Next slide" at bounding box center [1515, 401] width 16 height 16
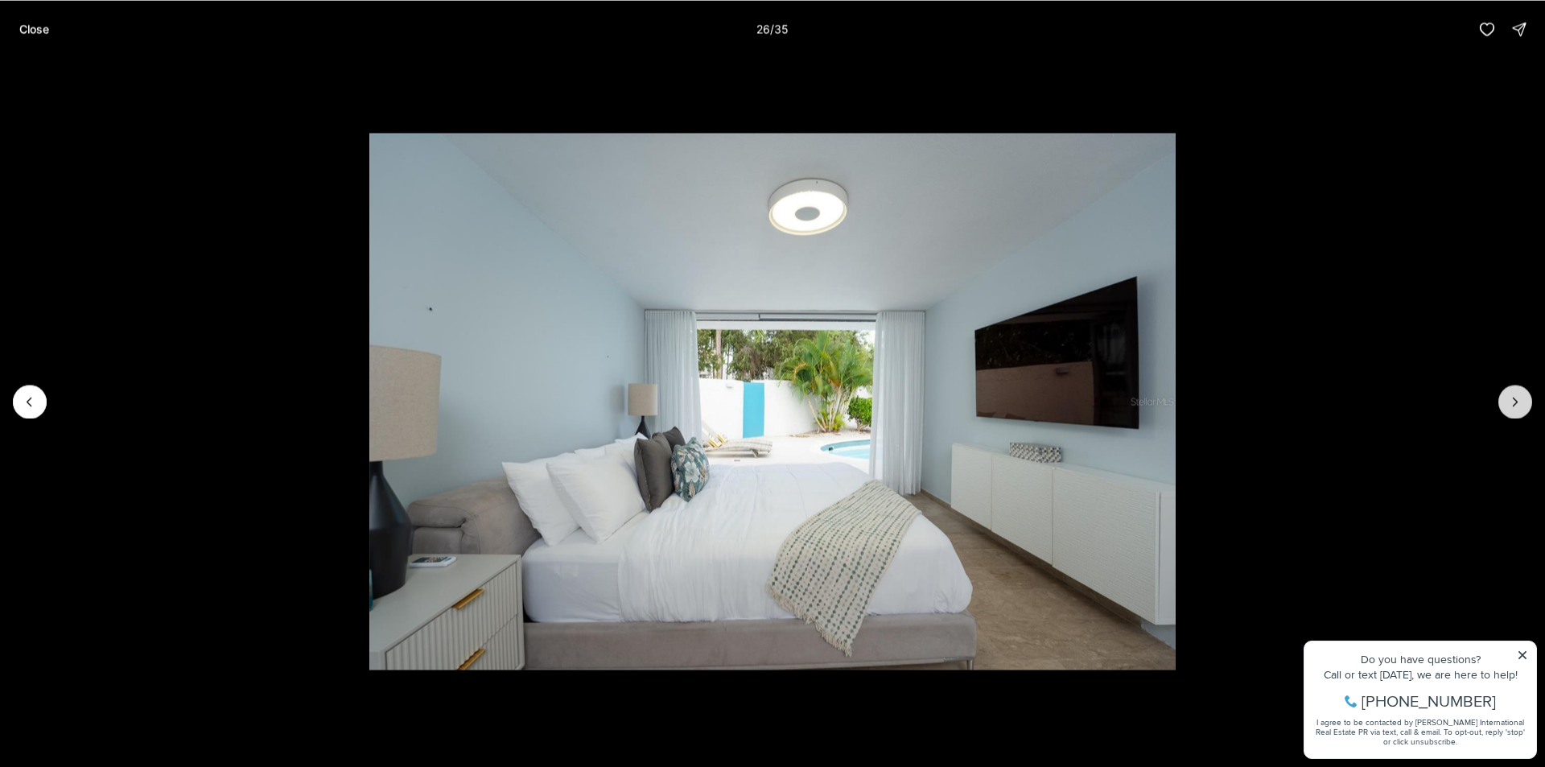
click at [1509, 399] on icon "Next slide" at bounding box center [1515, 401] width 16 height 16
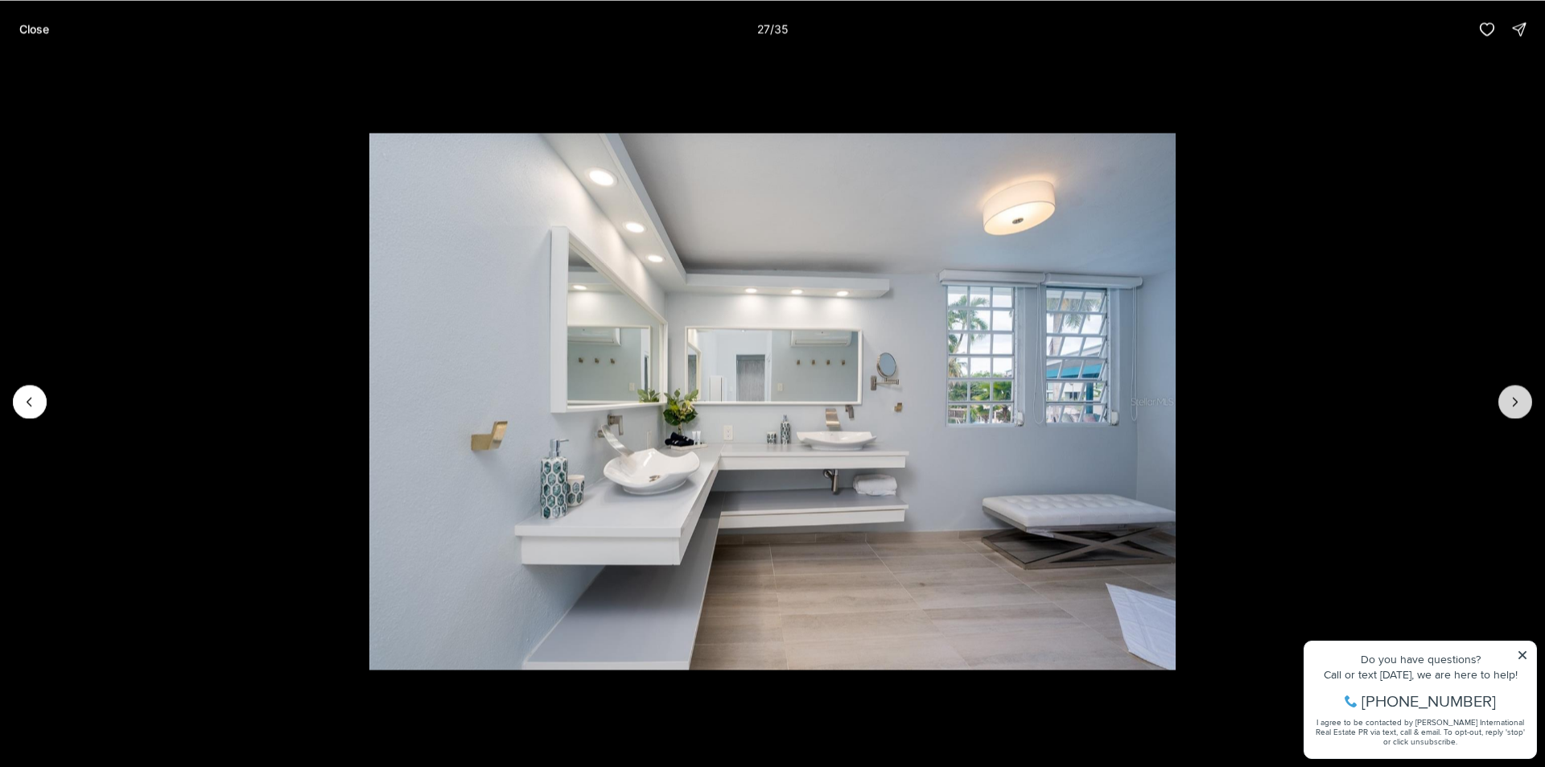
click at [1509, 399] on icon "Next slide" at bounding box center [1515, 401] width 16 height 16
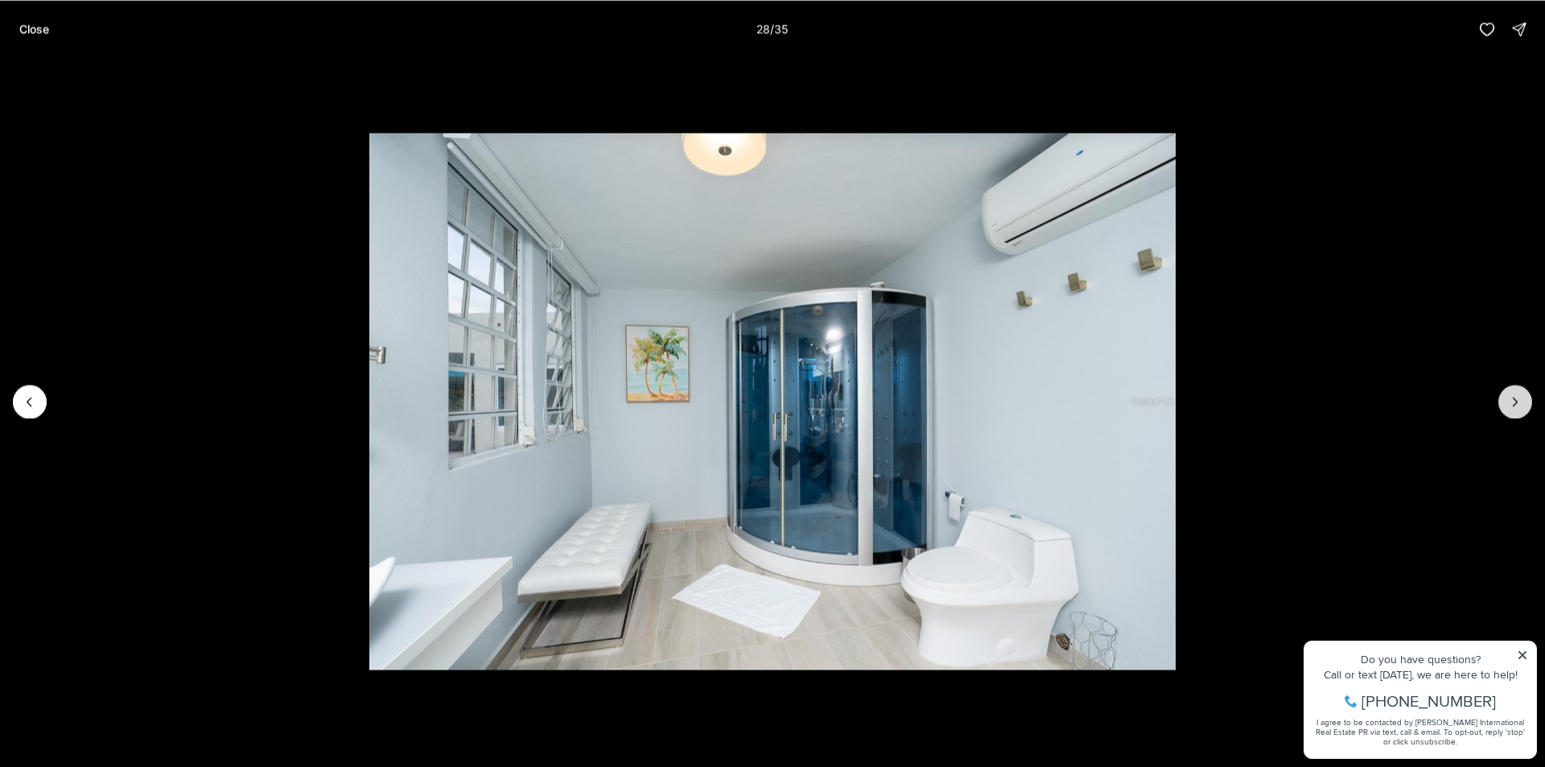
click at [1509, 399] on icon "Next slide" at bounding box center [1515, 401] width 16 height 16
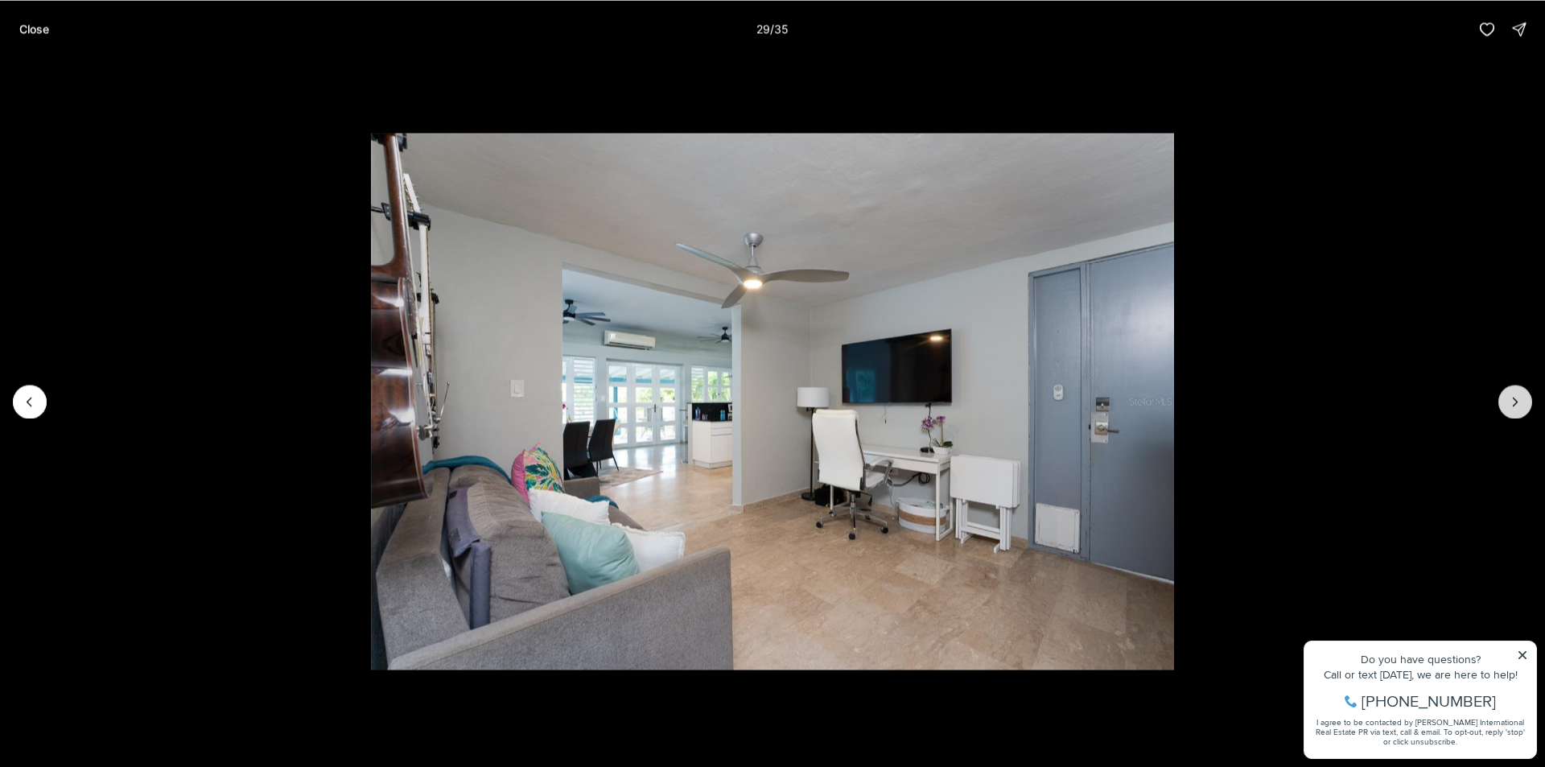
click at [1509, 399] on icon "Next slide" at bounding box center [1515, 401] width 16 height 16
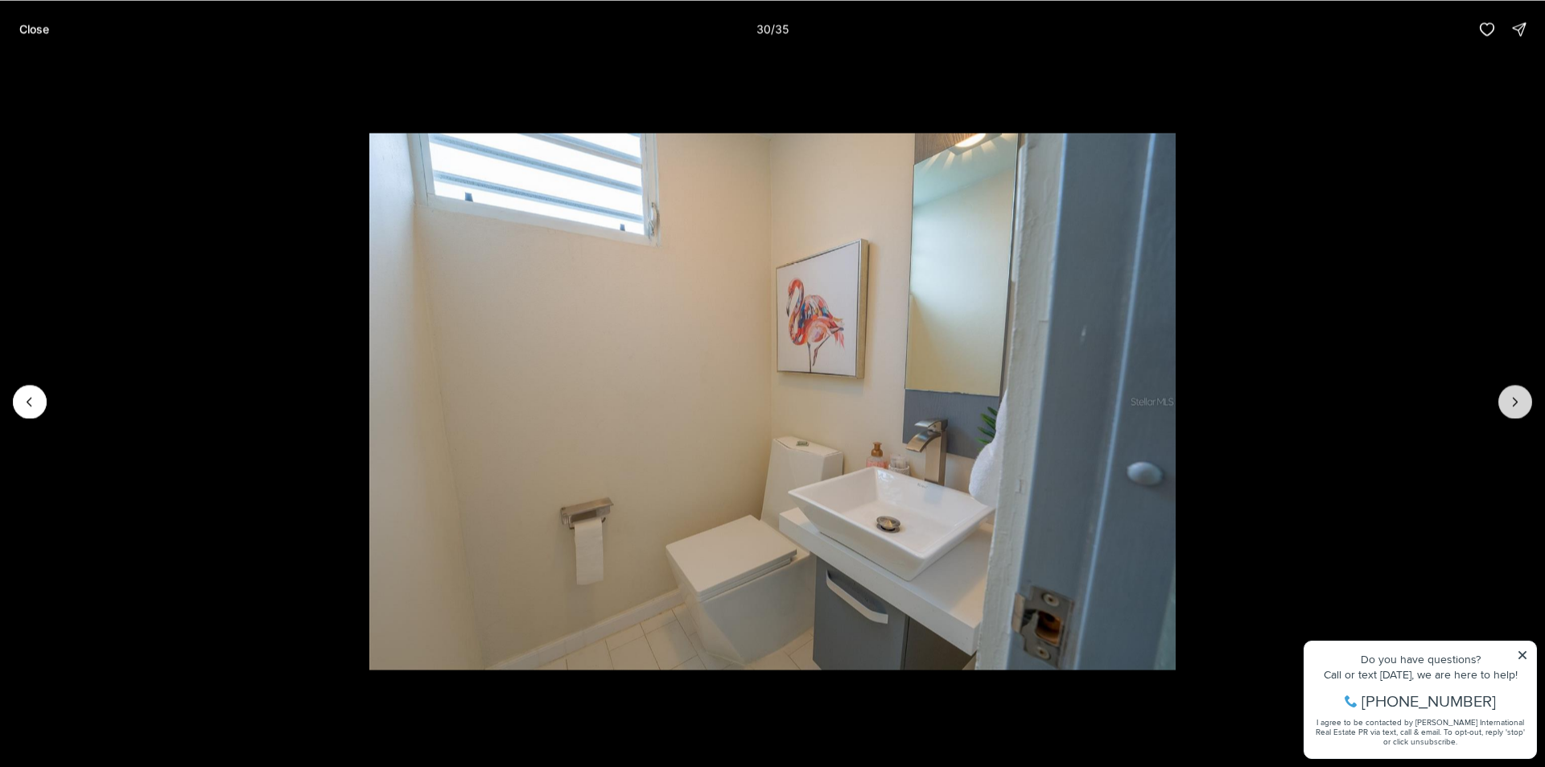
click at [1509, 399] on icon "Next slide" at bounding box center [1515, 401] width 16 height 16
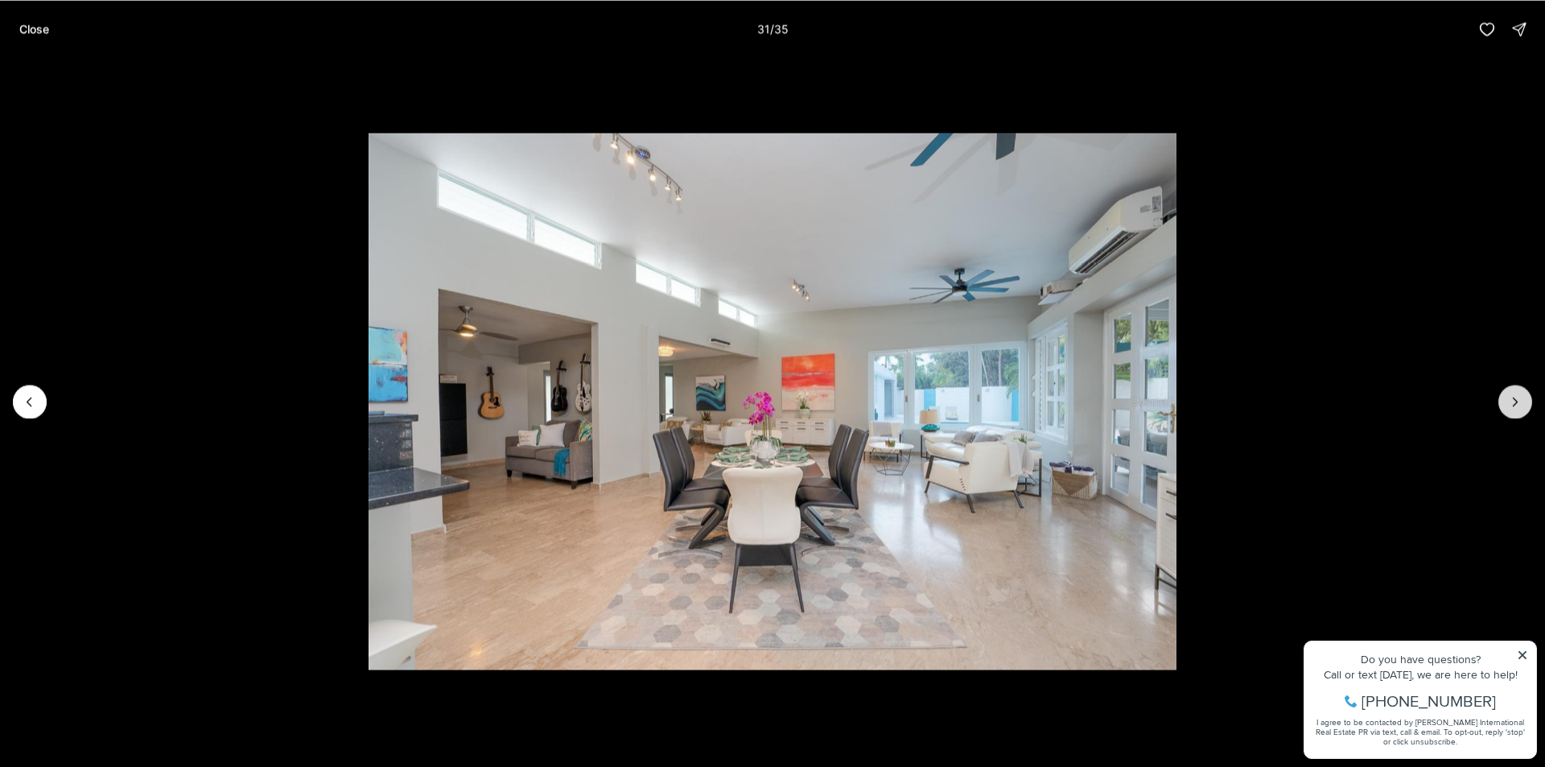
click at [1509, 399] on icon "Next slide" at bounding box center [1515, 401] width 16 height 16
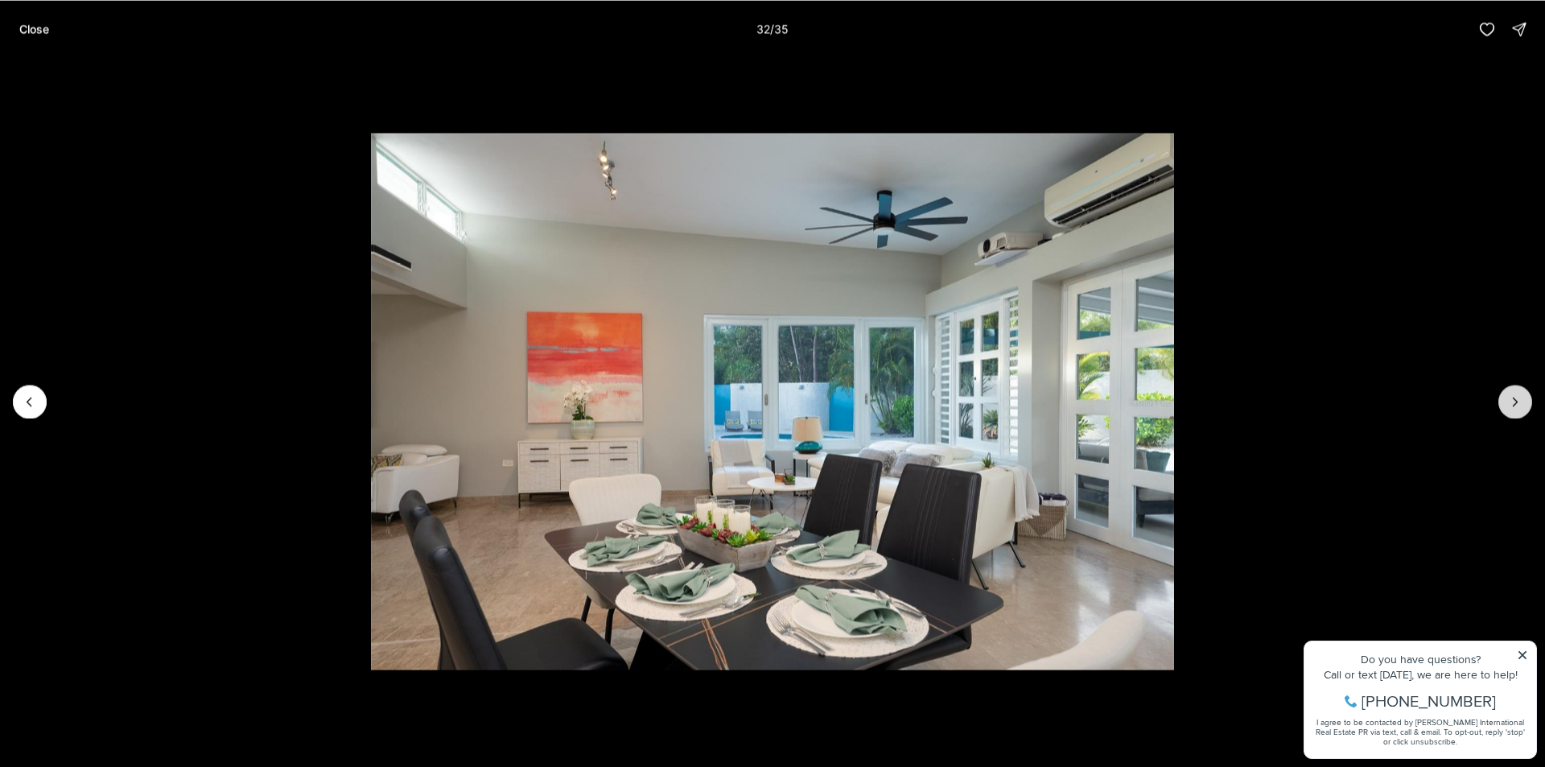
click at [1509, 399] on icon "Next slide" at bounding box center [1515, 401] width 16 height 16
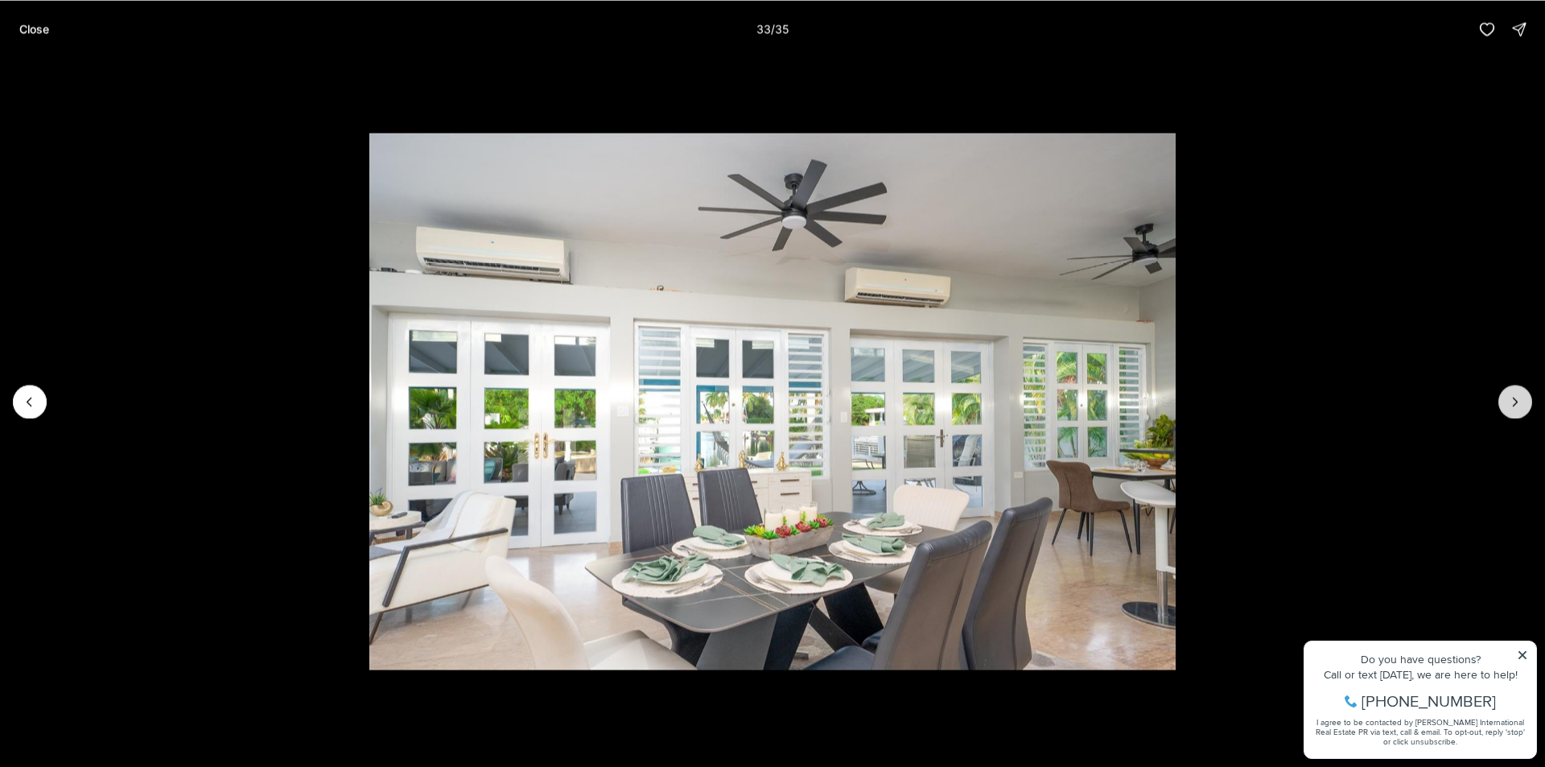
click at [1509, 399] on icon "Next slide" at bounding box center [1515, 401] width 16 height 16
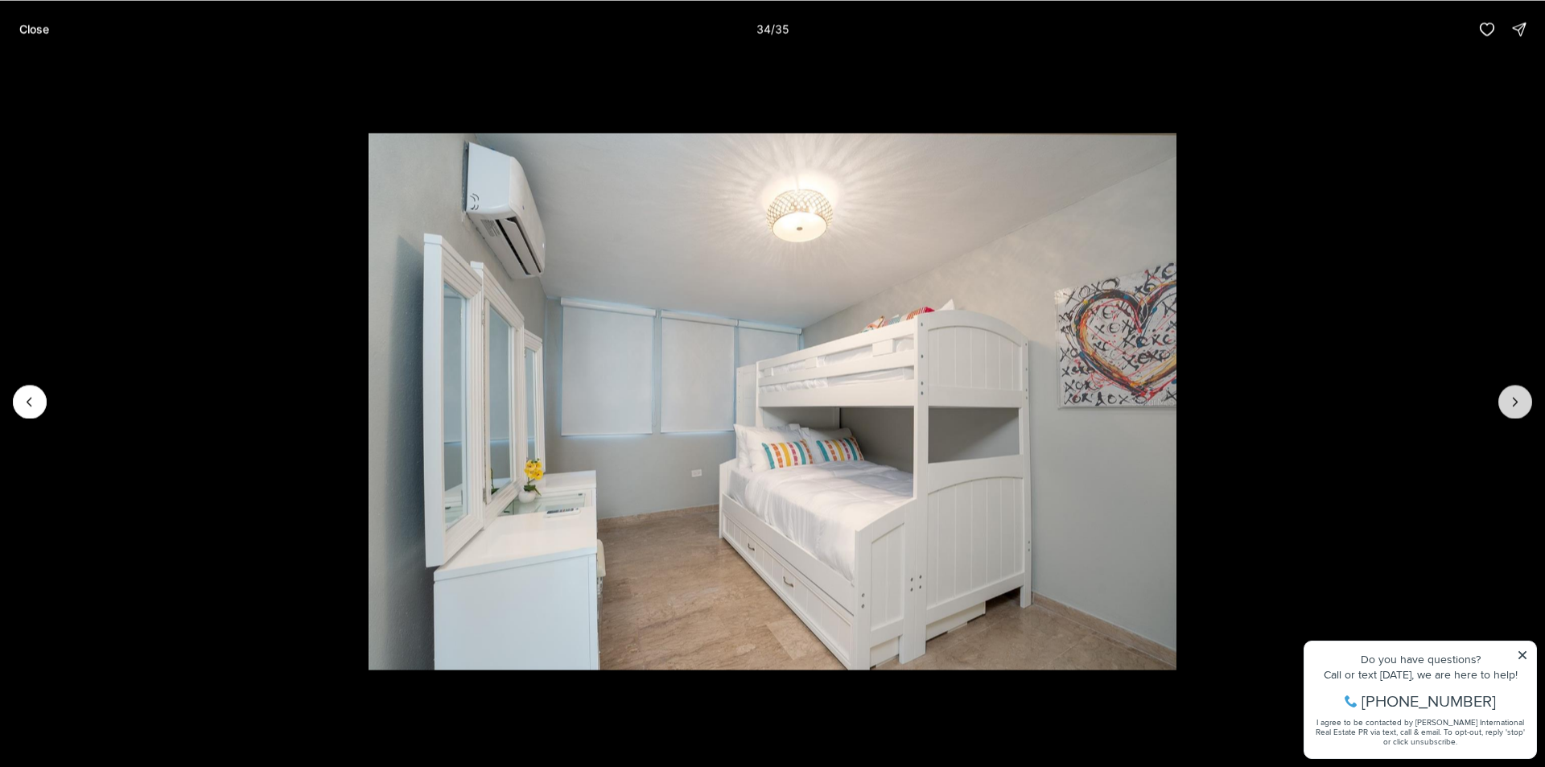
click at [1509, 399] on icon "Next slide" at bounding box center [1515, 401] width 16 height 16
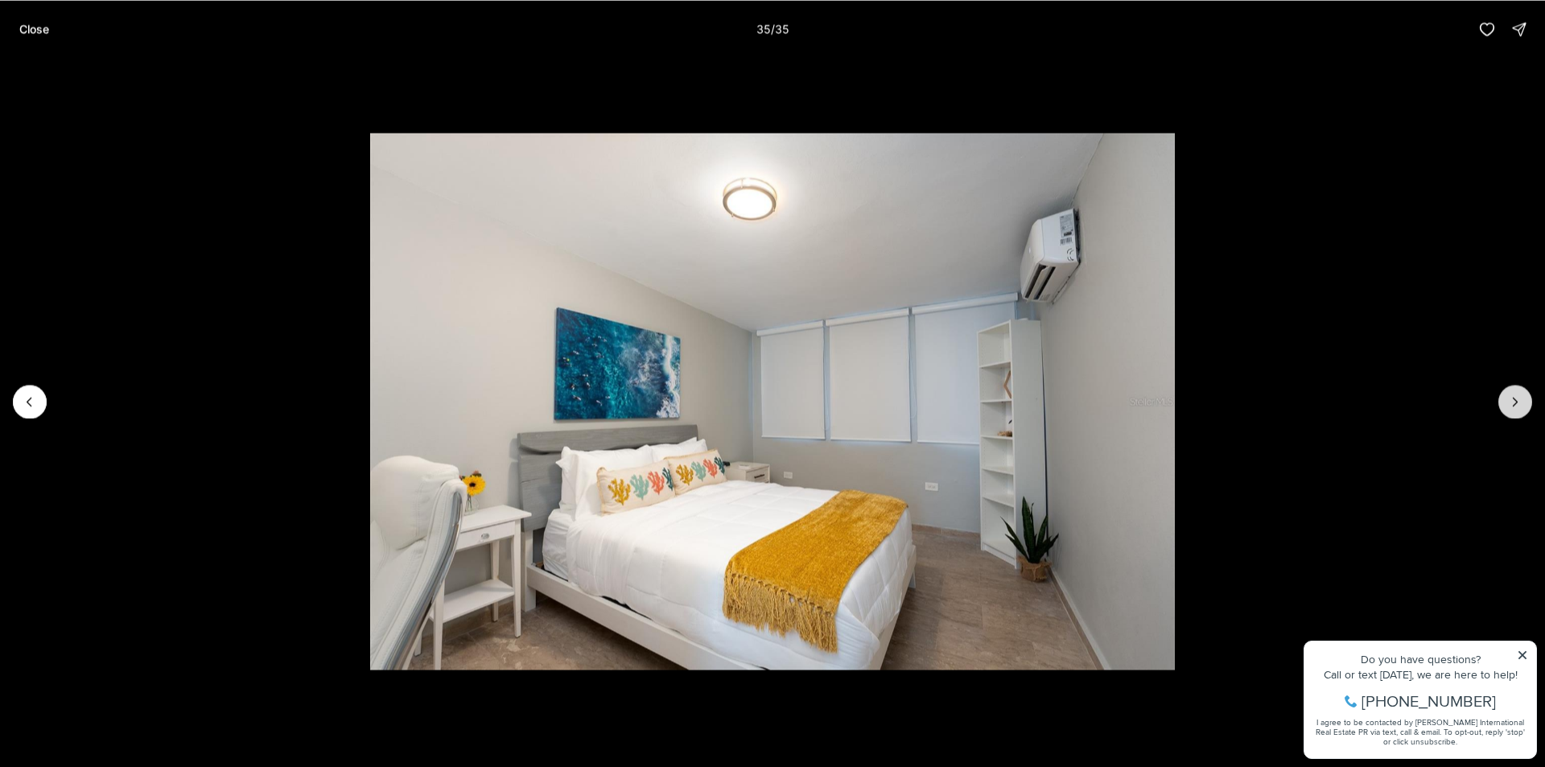
click at [1509, 399] on div at bounding box center [1515, 402] width 34 height 34
click at [11, 27] on button "Close" at bounding box center [34, 29] width 49 height 32
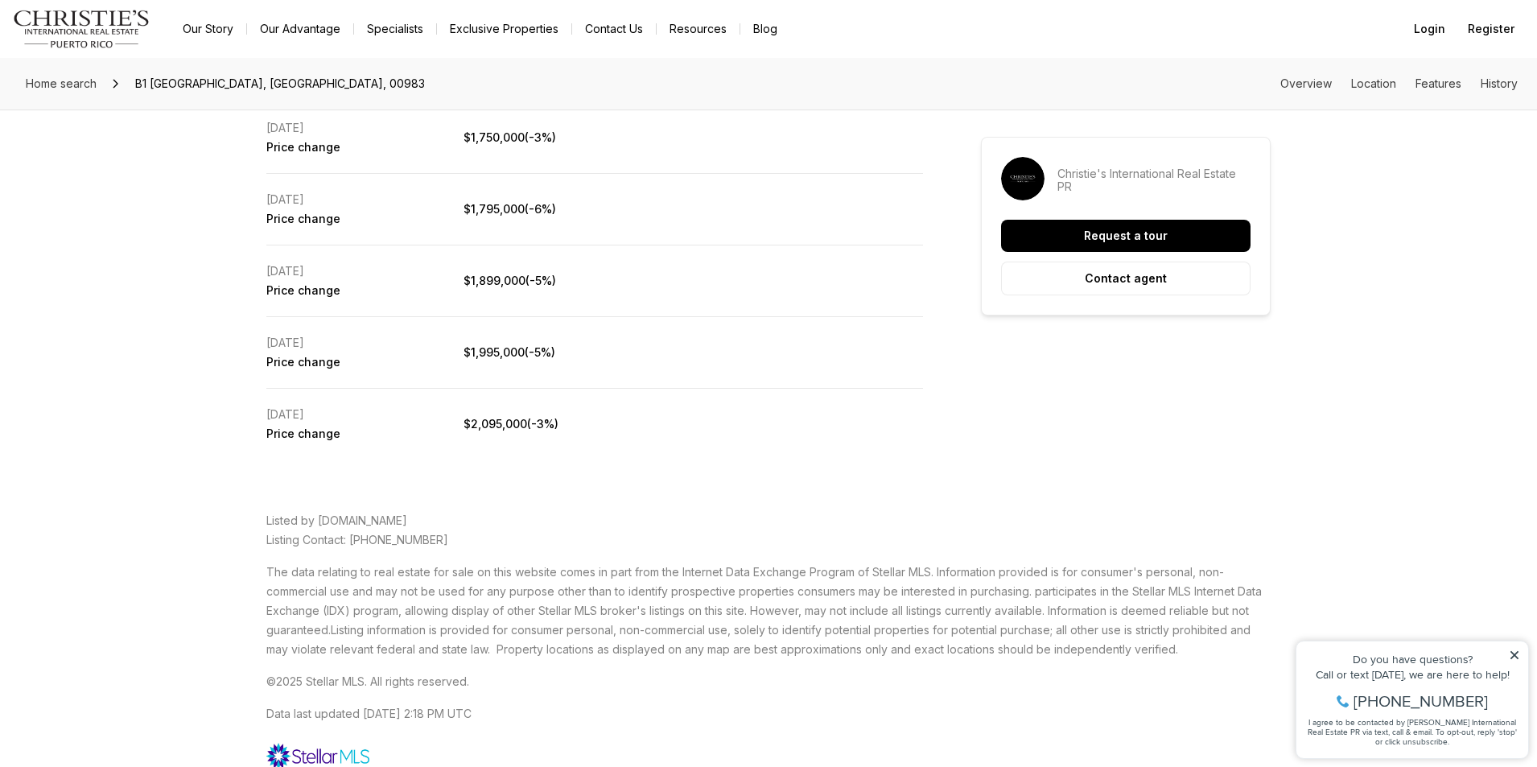
scroll to position [3298, 0]
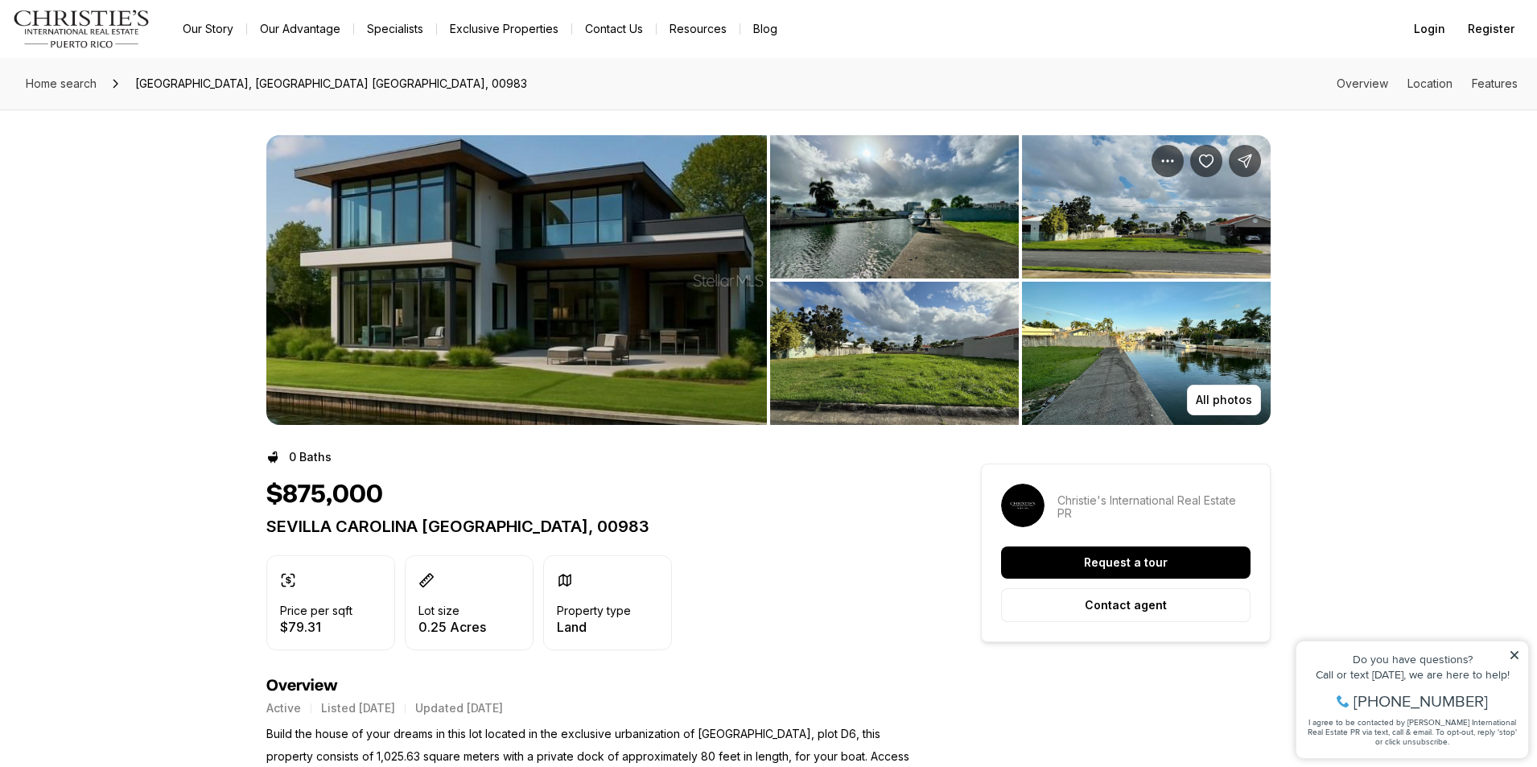
click at [619, 285] on img "View image gallery" at bounding box center [516, 280] width 500 height 290
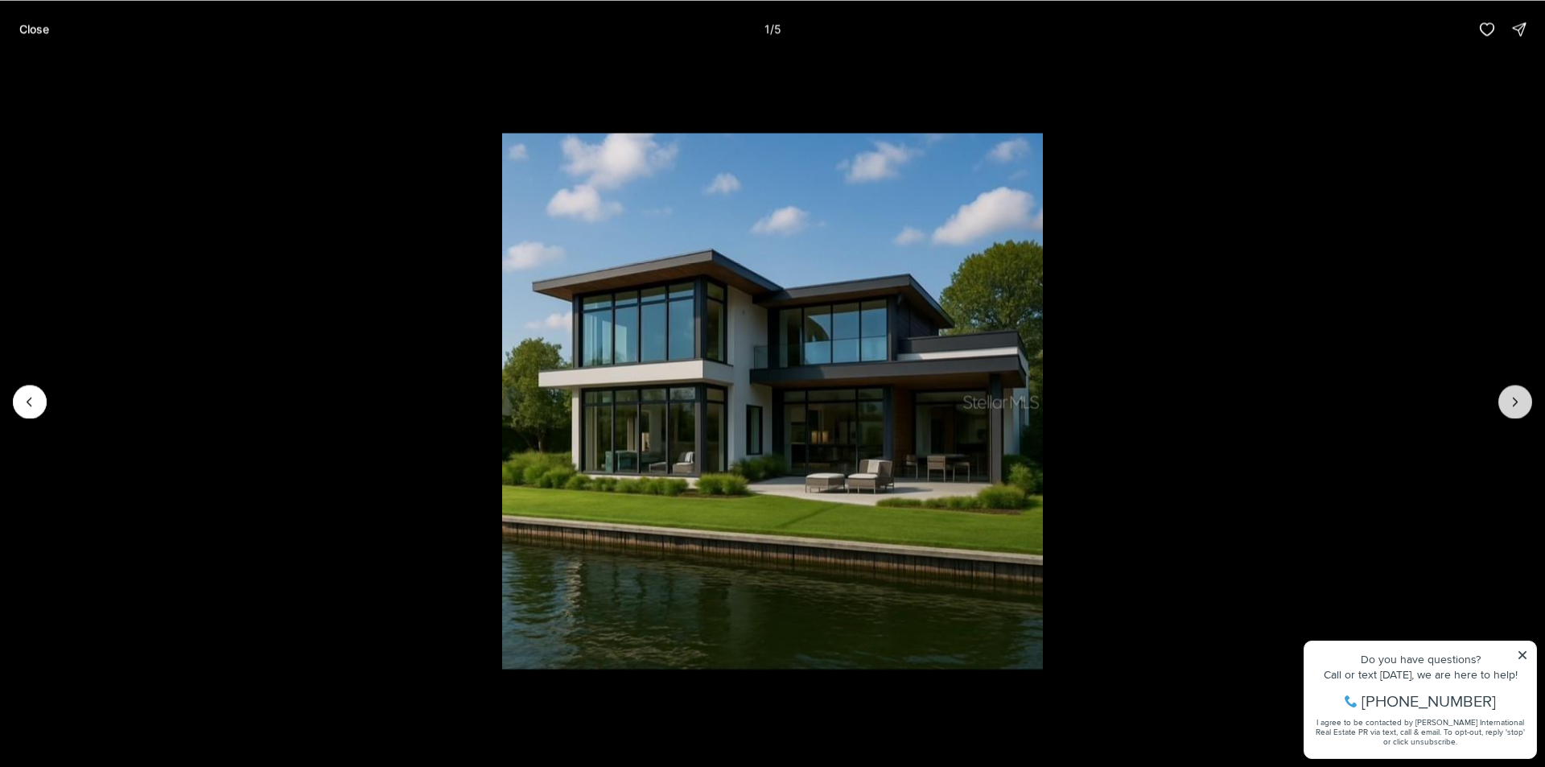
click at [1517, 403] on icon "Next slide" at bounding box center [1515, 401] width 16 height 16
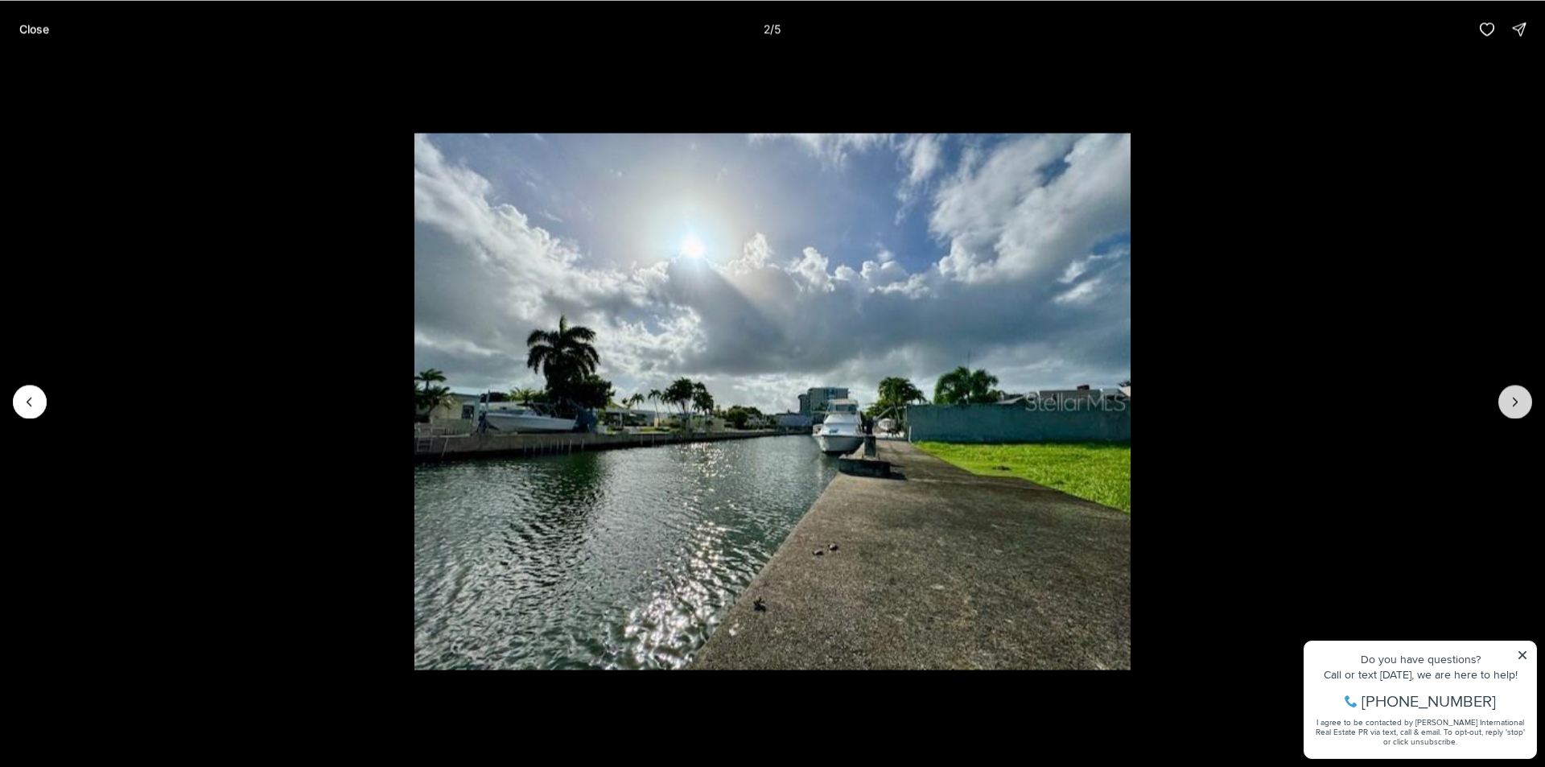
click at [1517, 403] on icon "Next slide" at bounding box center [1515, 401] width 16 height 16
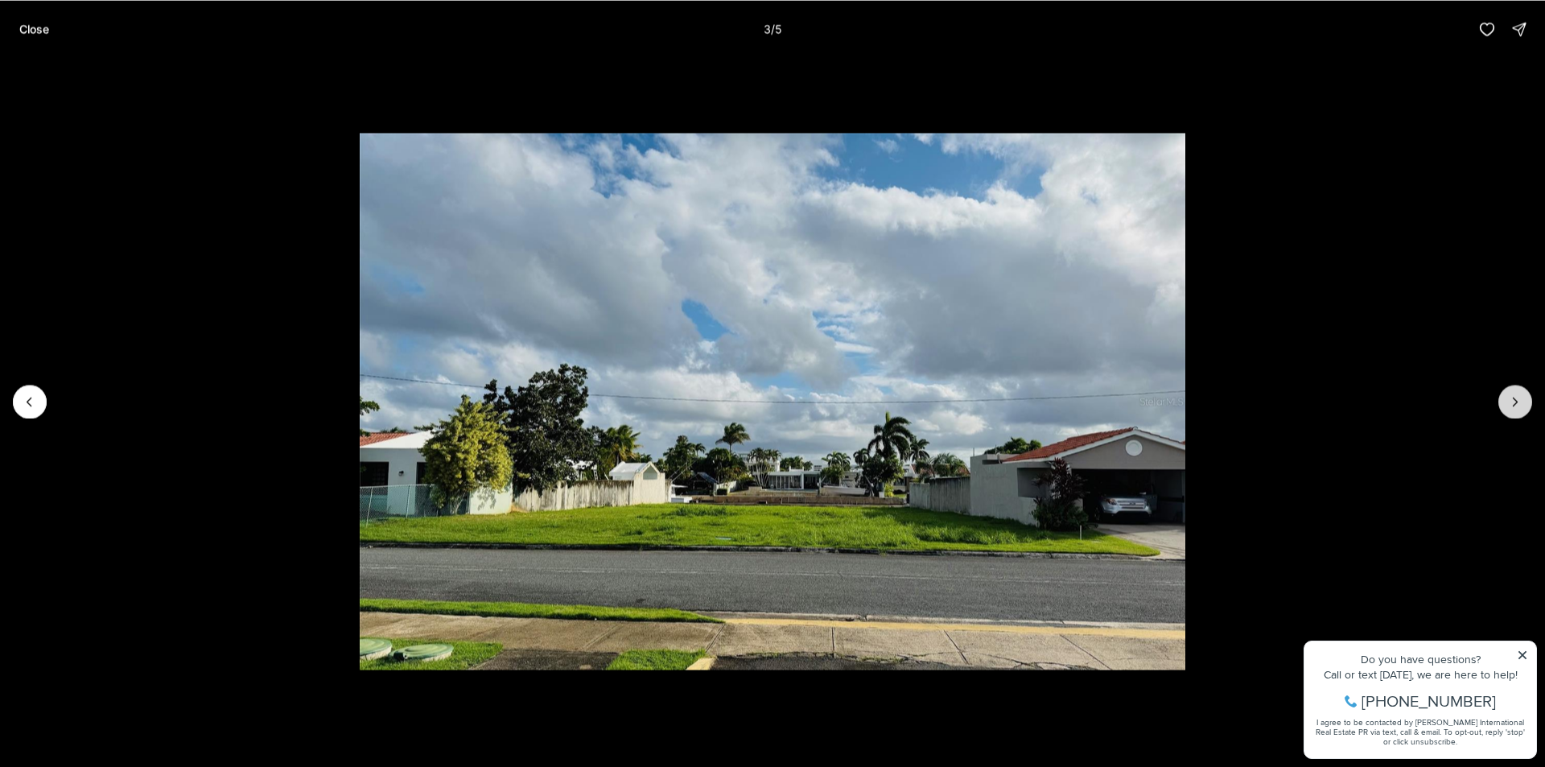
click at [1517, 403] on icon "Next slide" at bounding box center [1515, 401] width 16 height 16
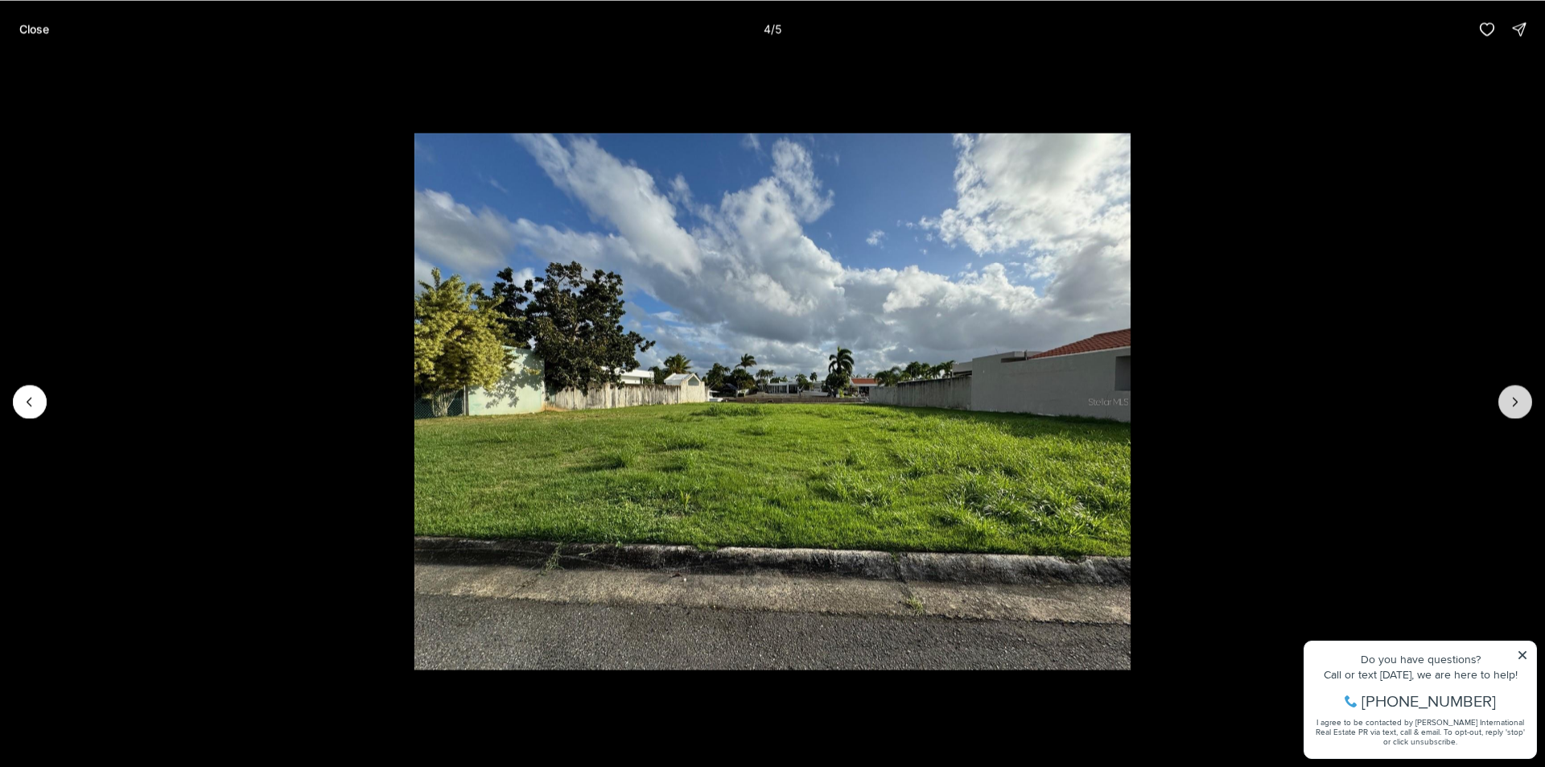
click at [1517, 403] on icon "Next slide" at bounding box center [1515, 401] width 16 height 16
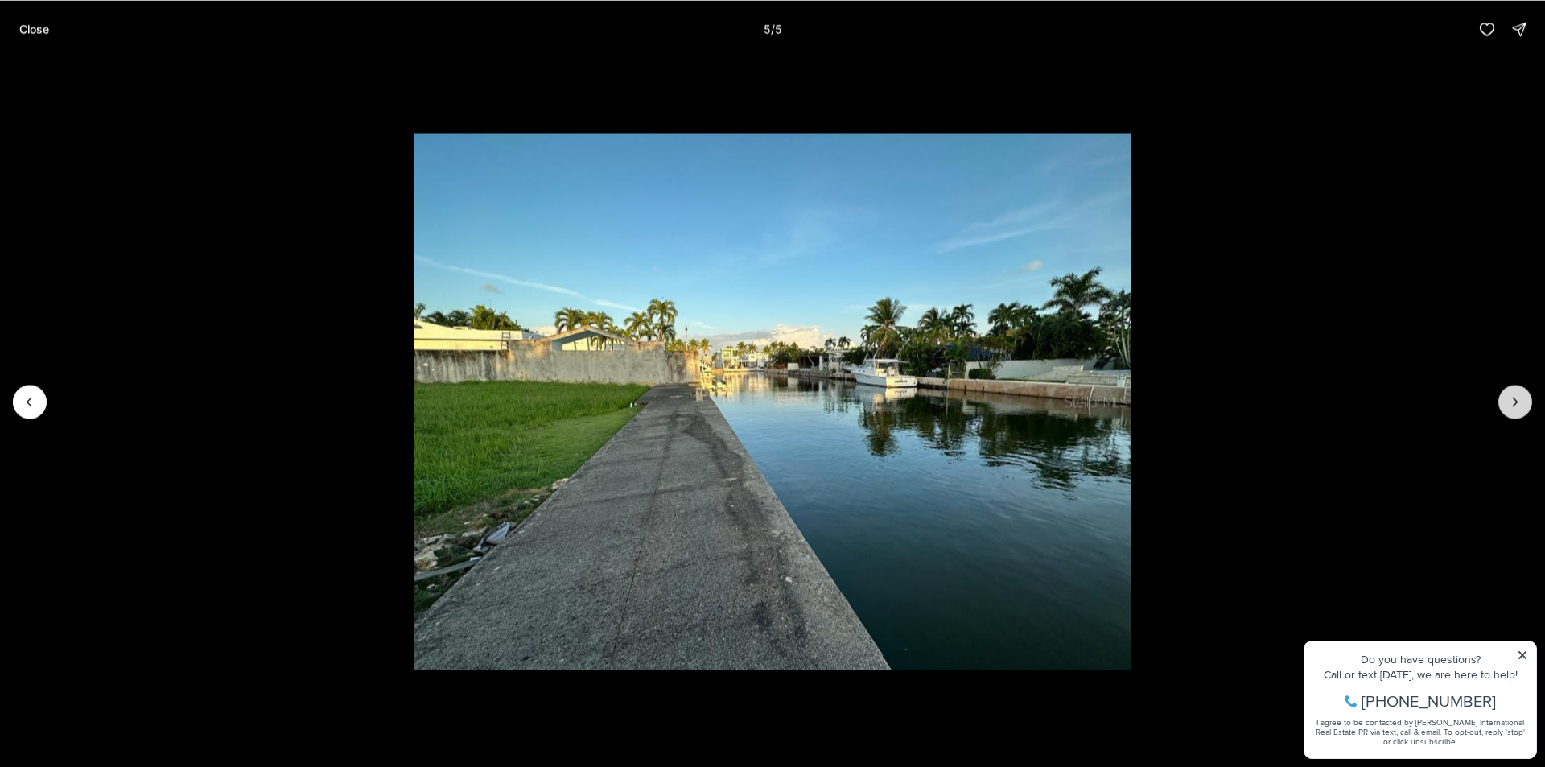
click at [1517, 403] on div at bounding box center [1515, 402] width 34 height 34
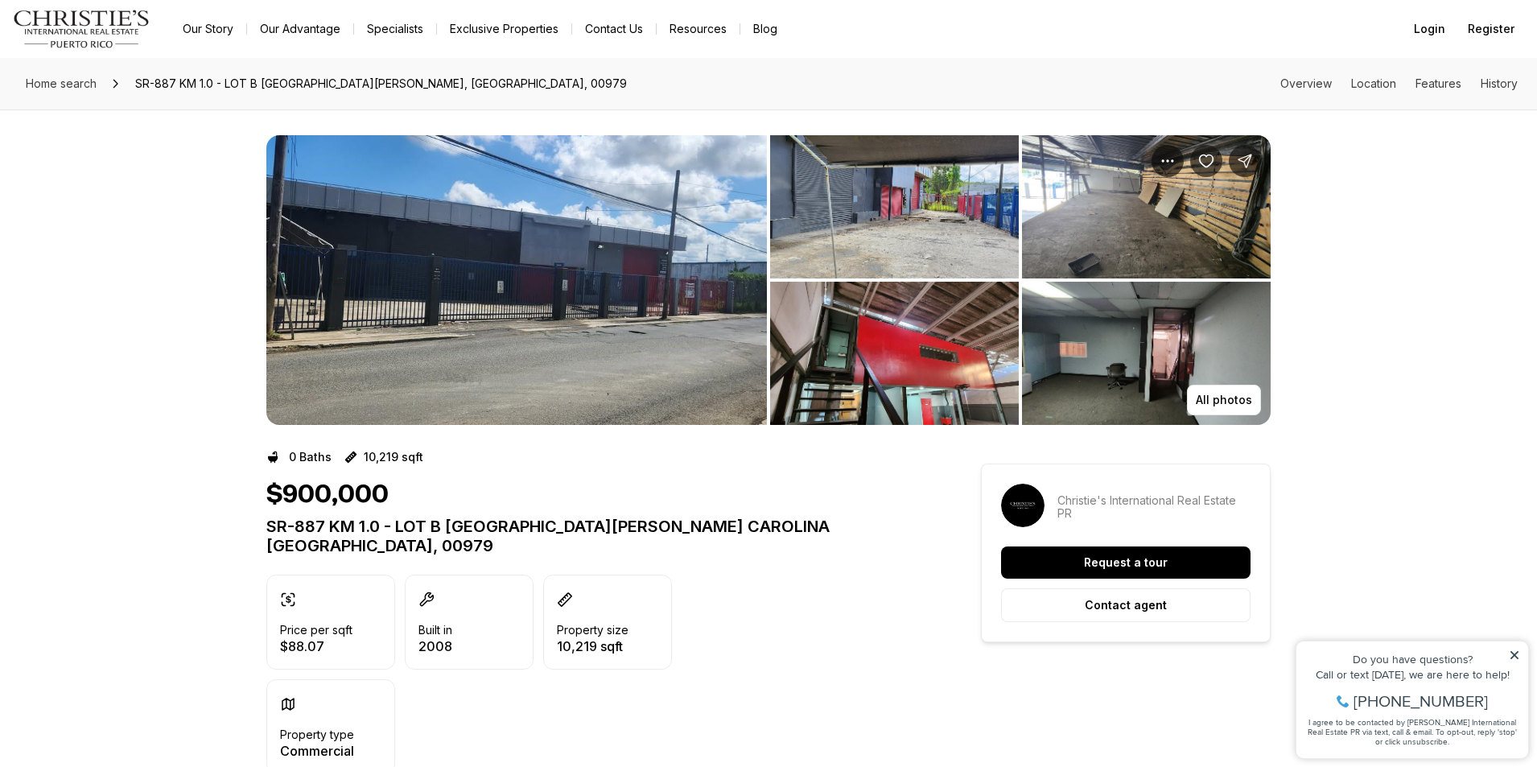
click at [676, 340] on img "View image gallery" at bounding box center [516, 280] width 500 height 290
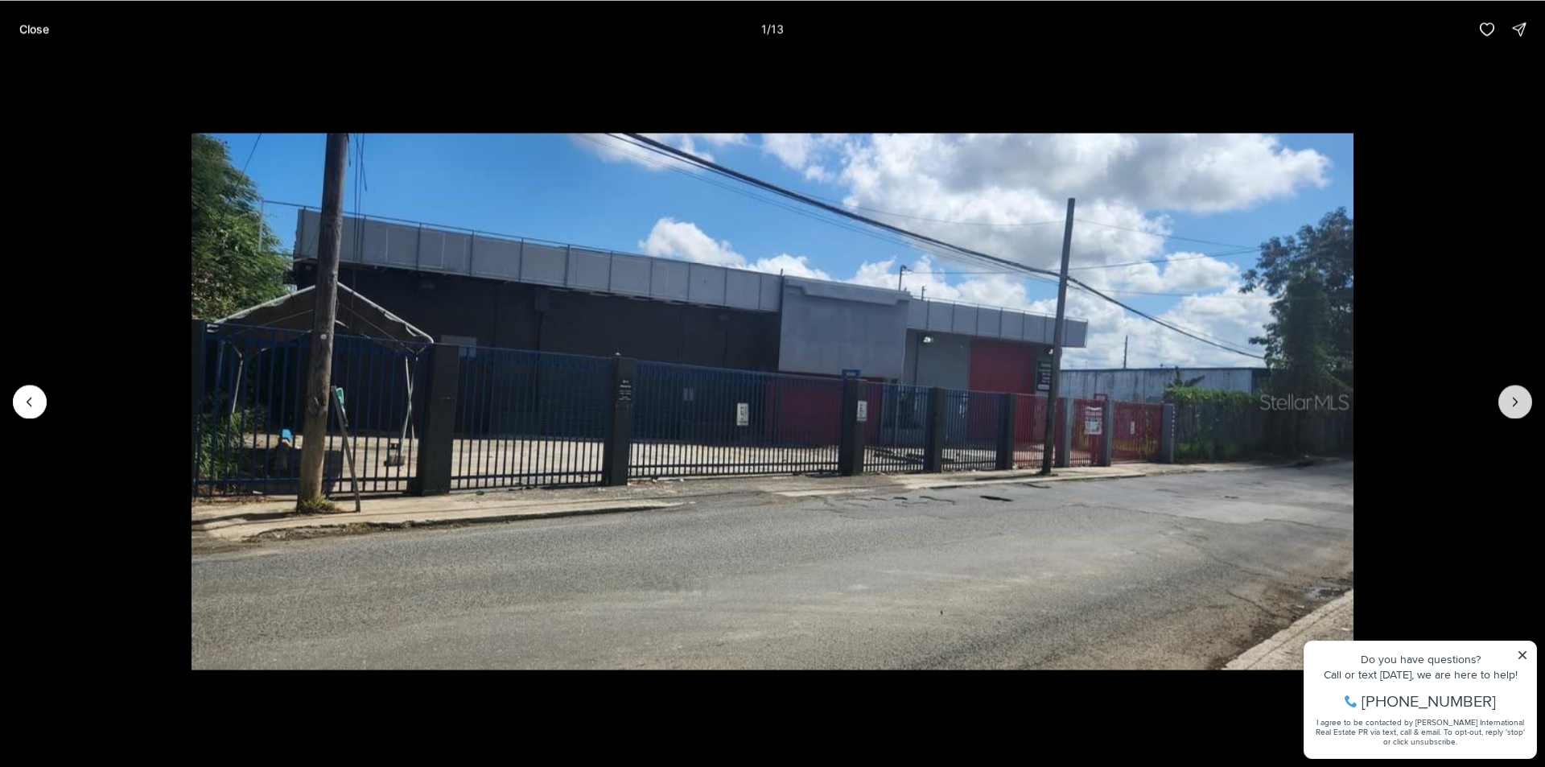
click at [1504, 410] on button "Next slide" at bounding box center [1515, 402] width 34 height 34
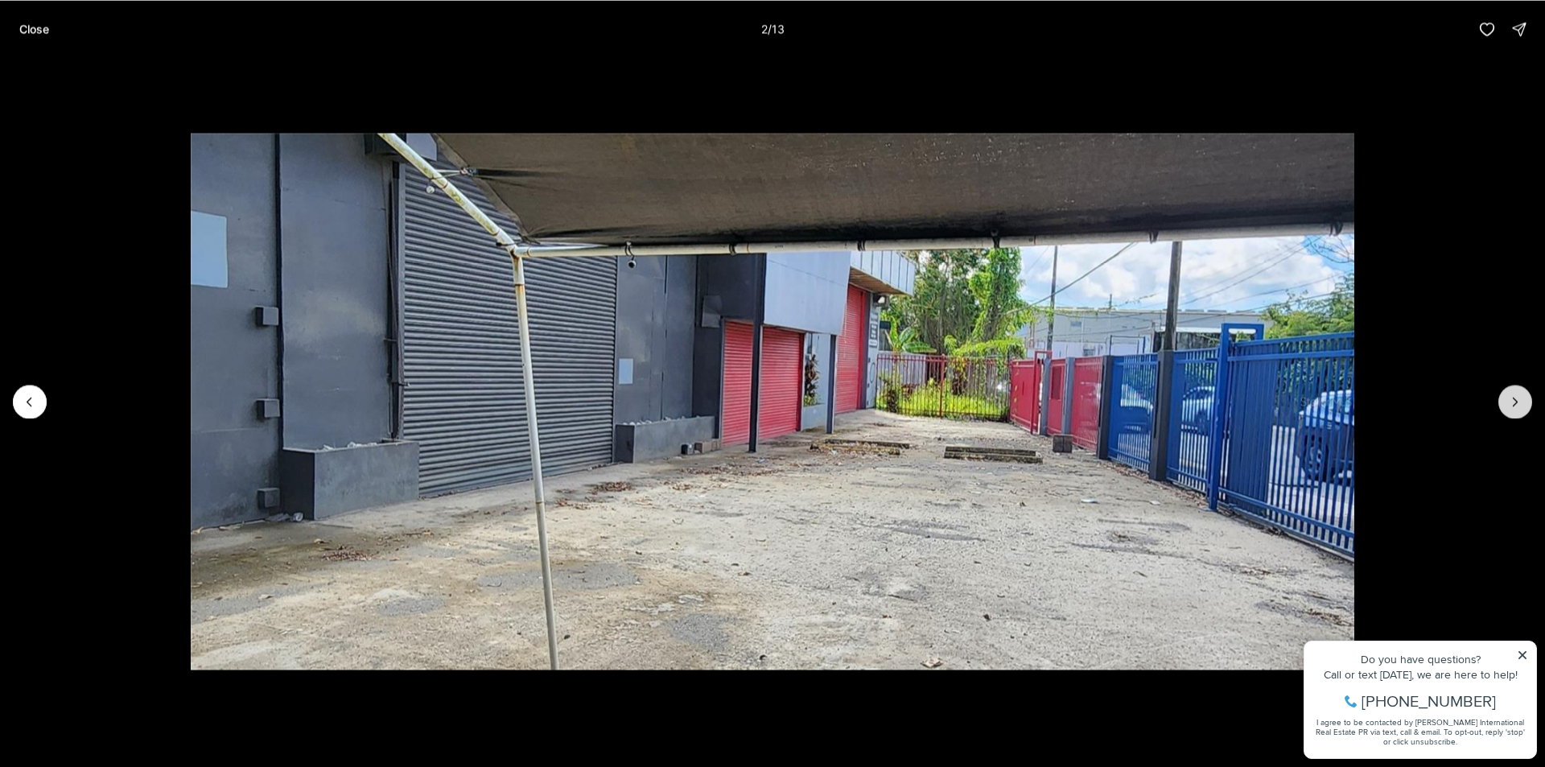
click at [1504, 410] on button "Next slide" at bounding box center [1515, 402] width 34 height 34
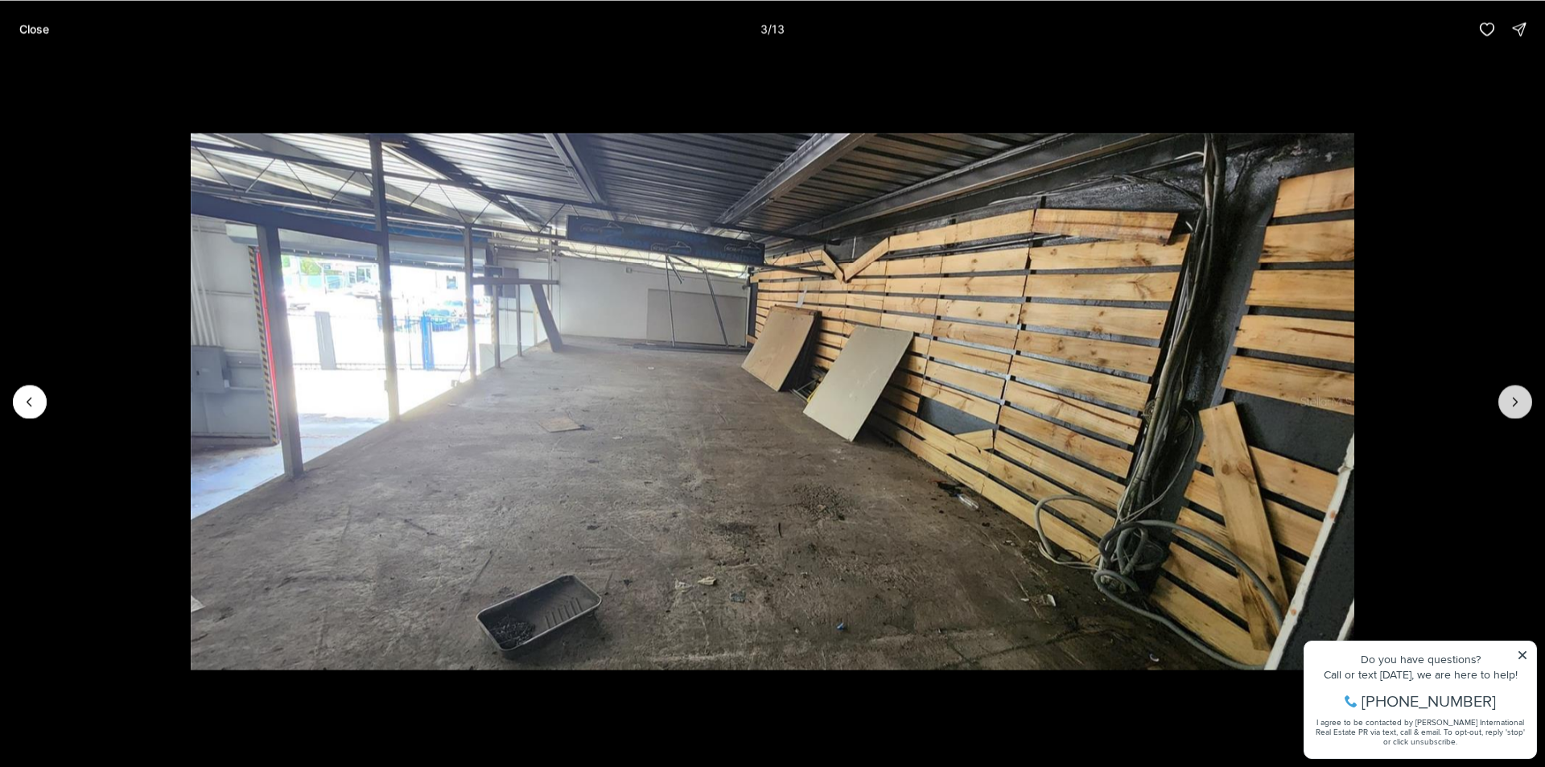
click at [1504, 410] on button "Next slide" at bounding box center [1515, 402] width 34 height 34
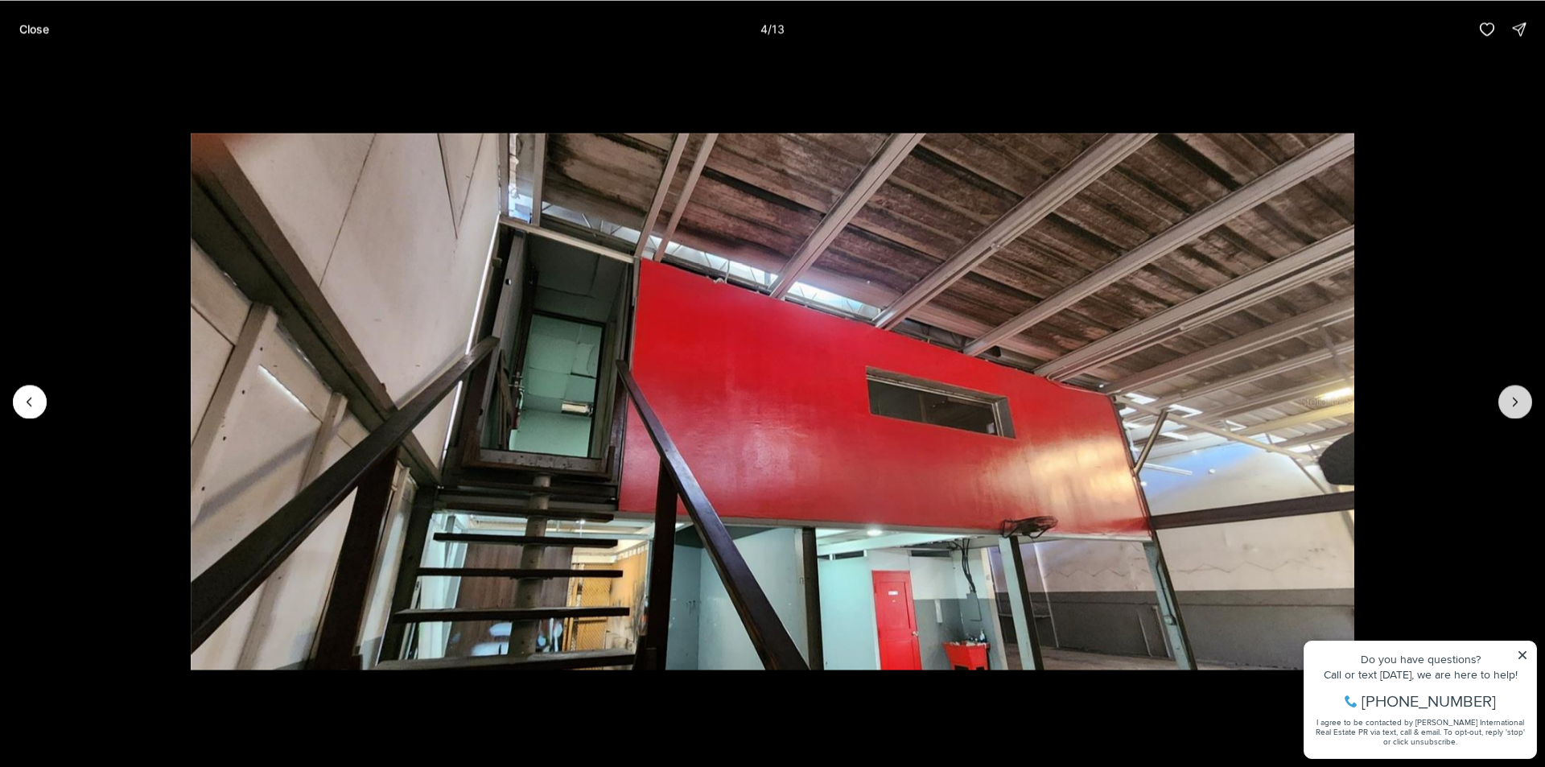
click at [1504, 410] on button "Next slide" at bounding box center [1515, 402] width 34 height 34
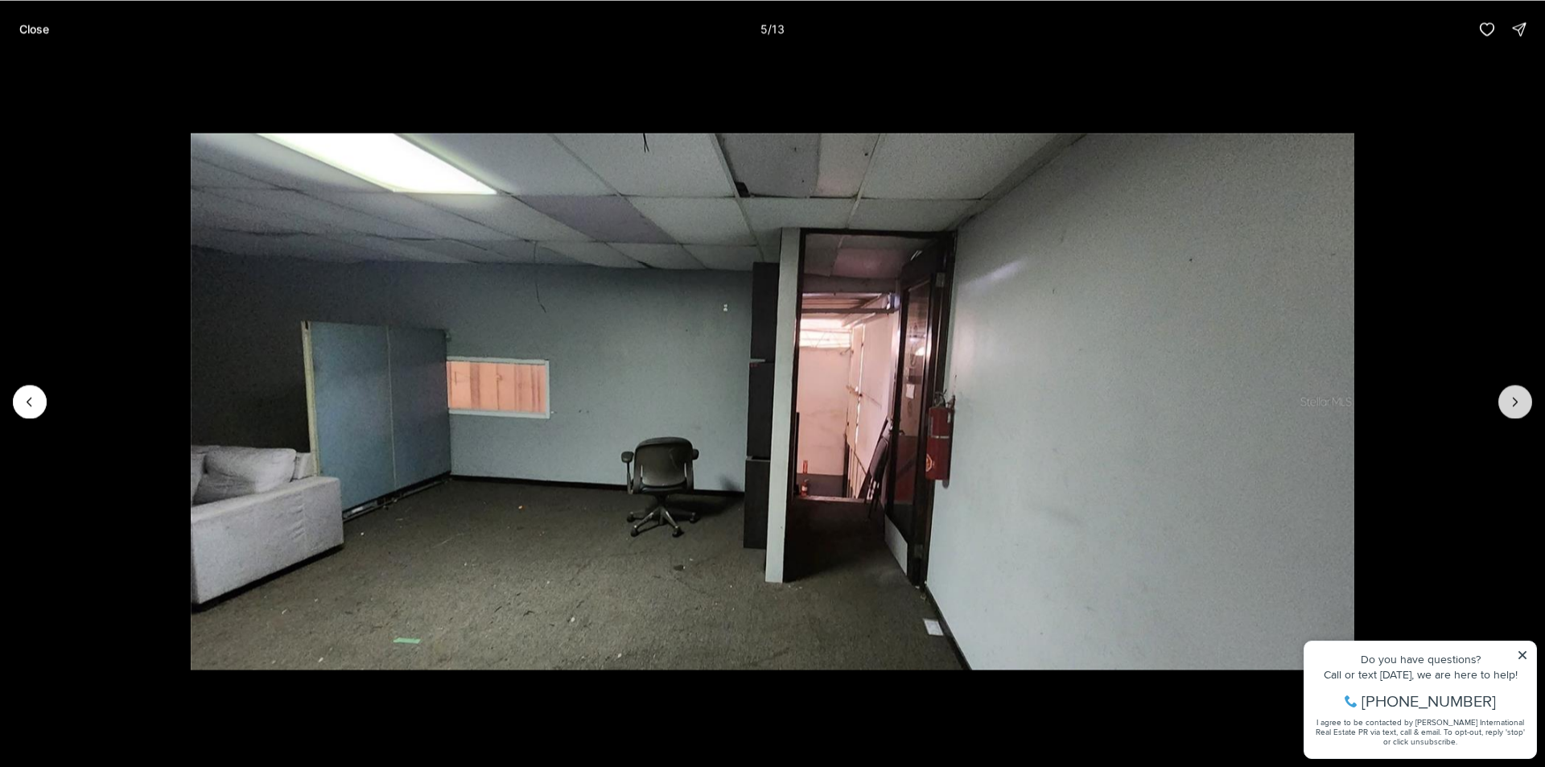
click at [1504, 410] on button "Next slide" at bounding box center [1515, 402] width 34 height 34
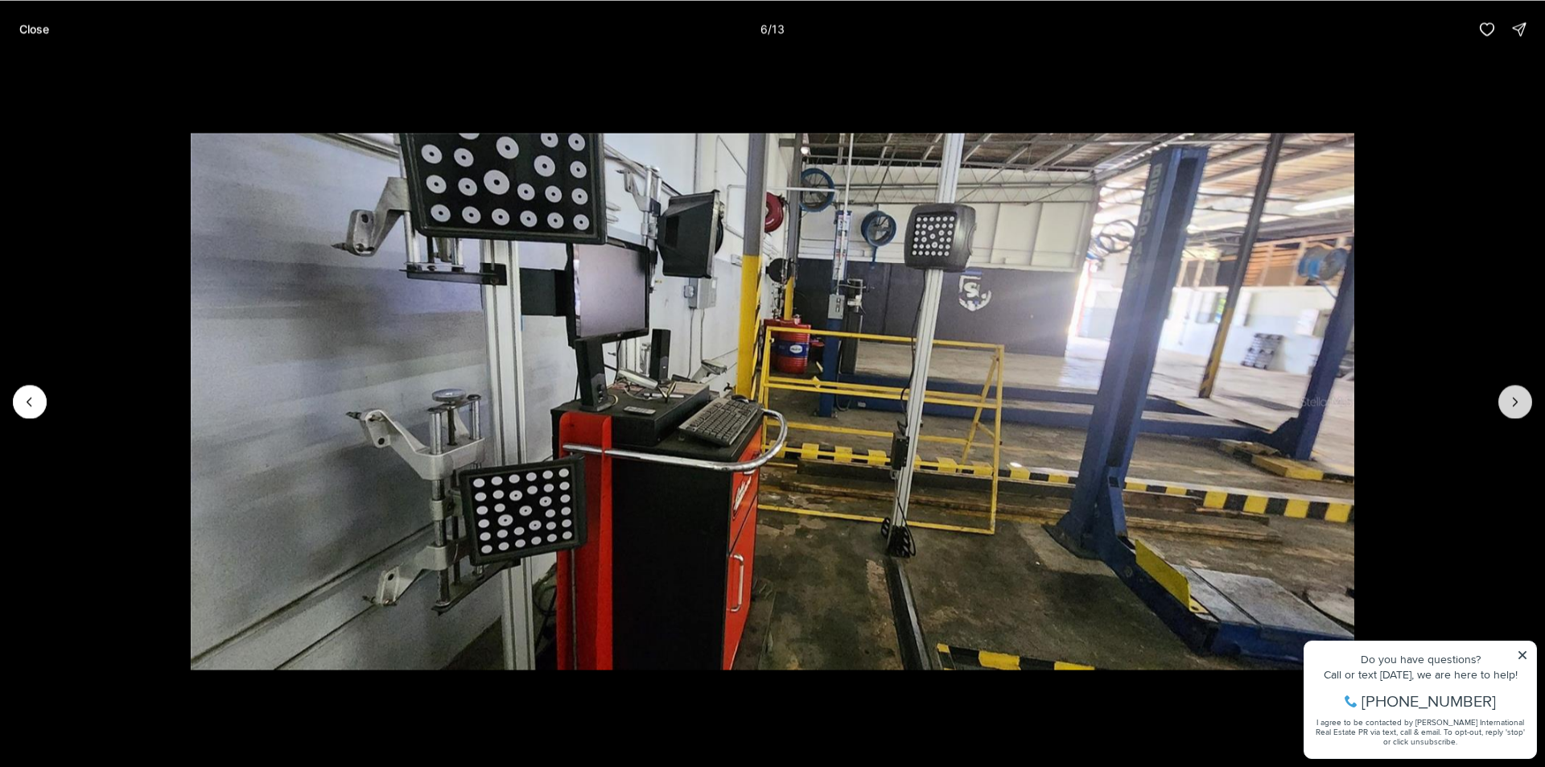
click at [1504, 410] on button "Next slide" at bounding box center [1515, 402] width 34 height 34
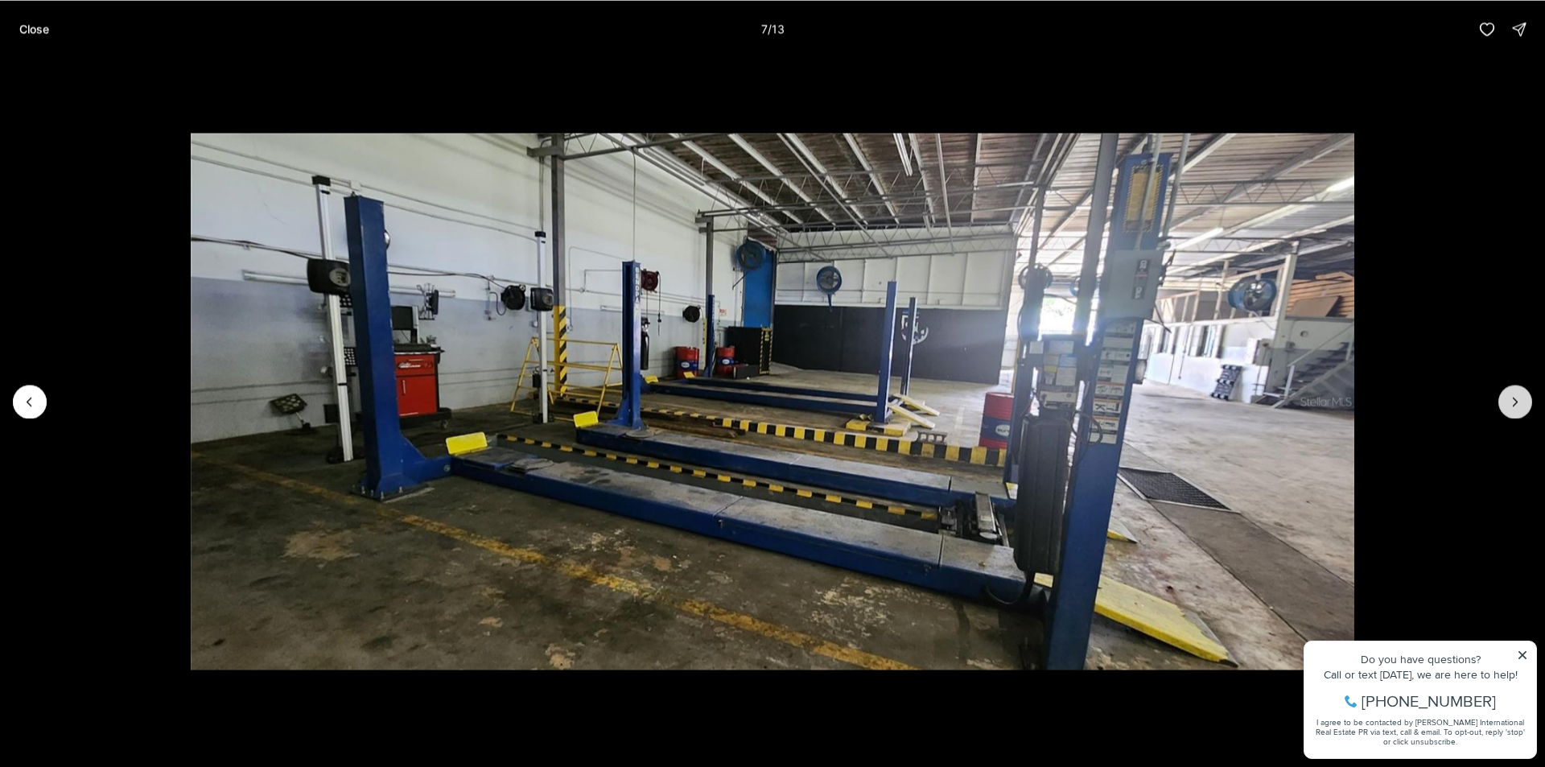
click at [1504, 410] on button "Next slide" at bounding box center [1515, 402] width 34 height 34
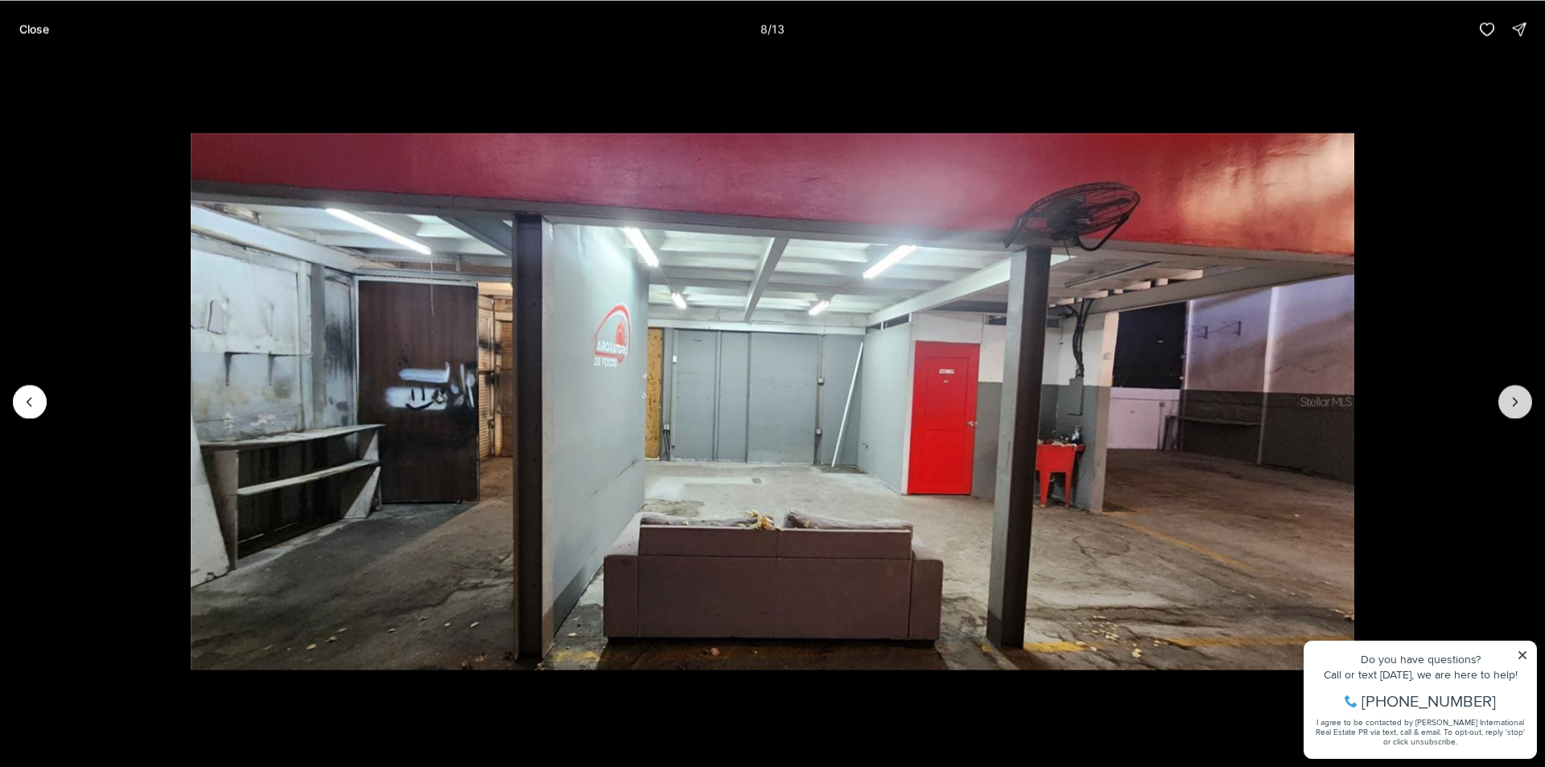
click at [1504, 410] on button "Next slide" at bounding box center [1515, 402] width 34 height 34
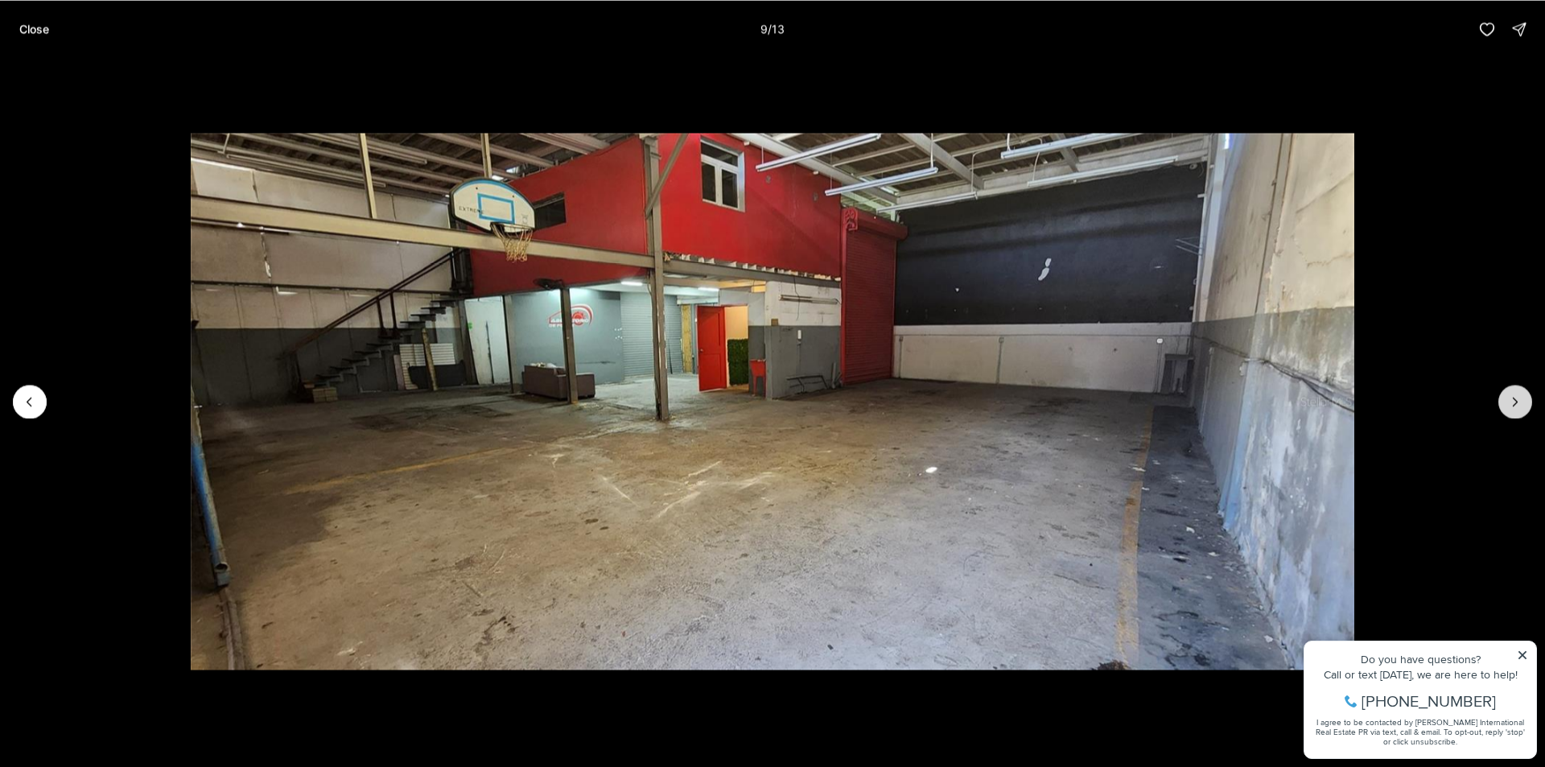
click at [1504, 410] on button "Next slide" at bounding box center [1515, 402] width 34 height 34
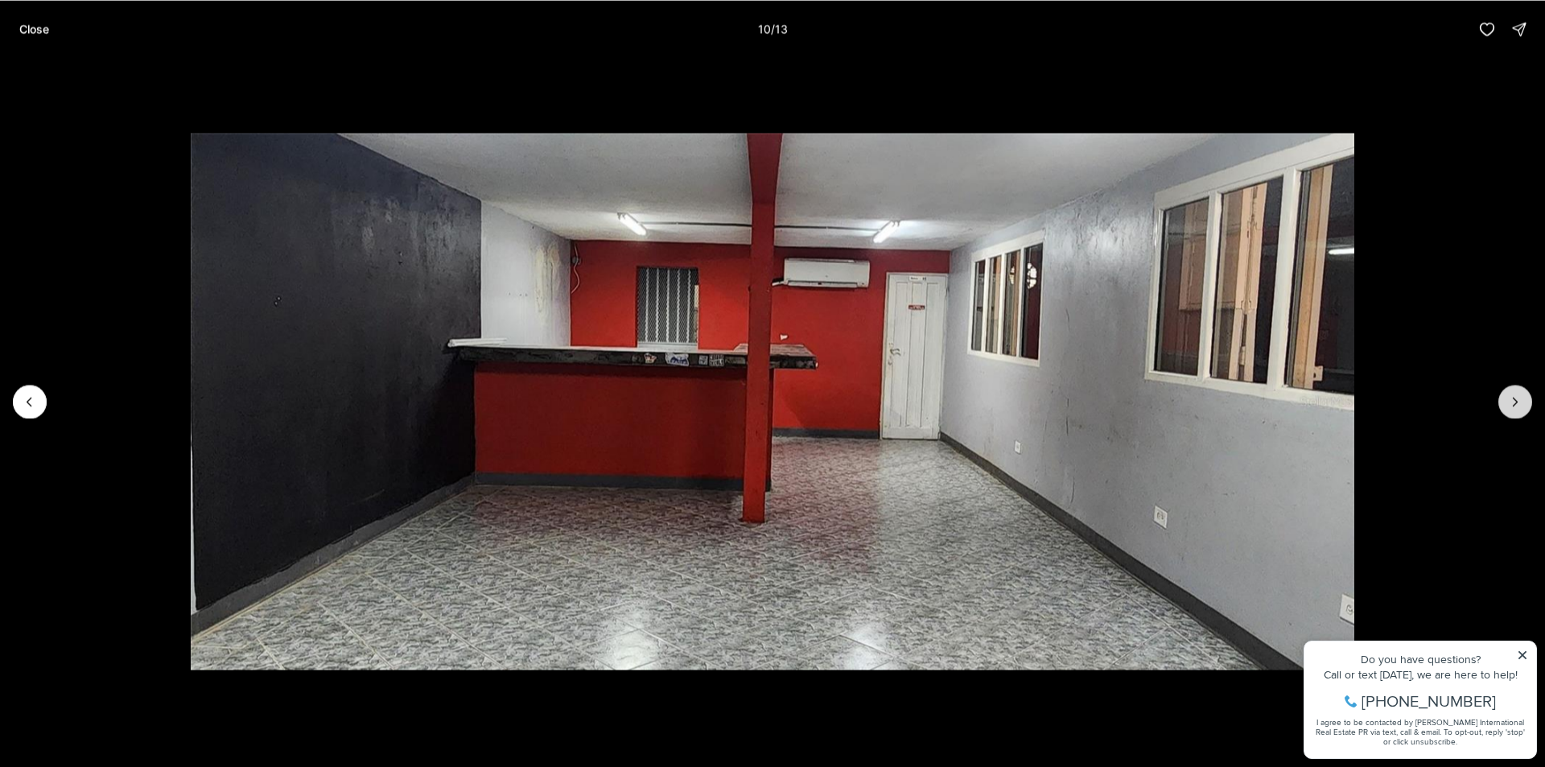
click at [1504, 409] on button "Next slide" at bounding box center [1515, 402] width 34 height 34
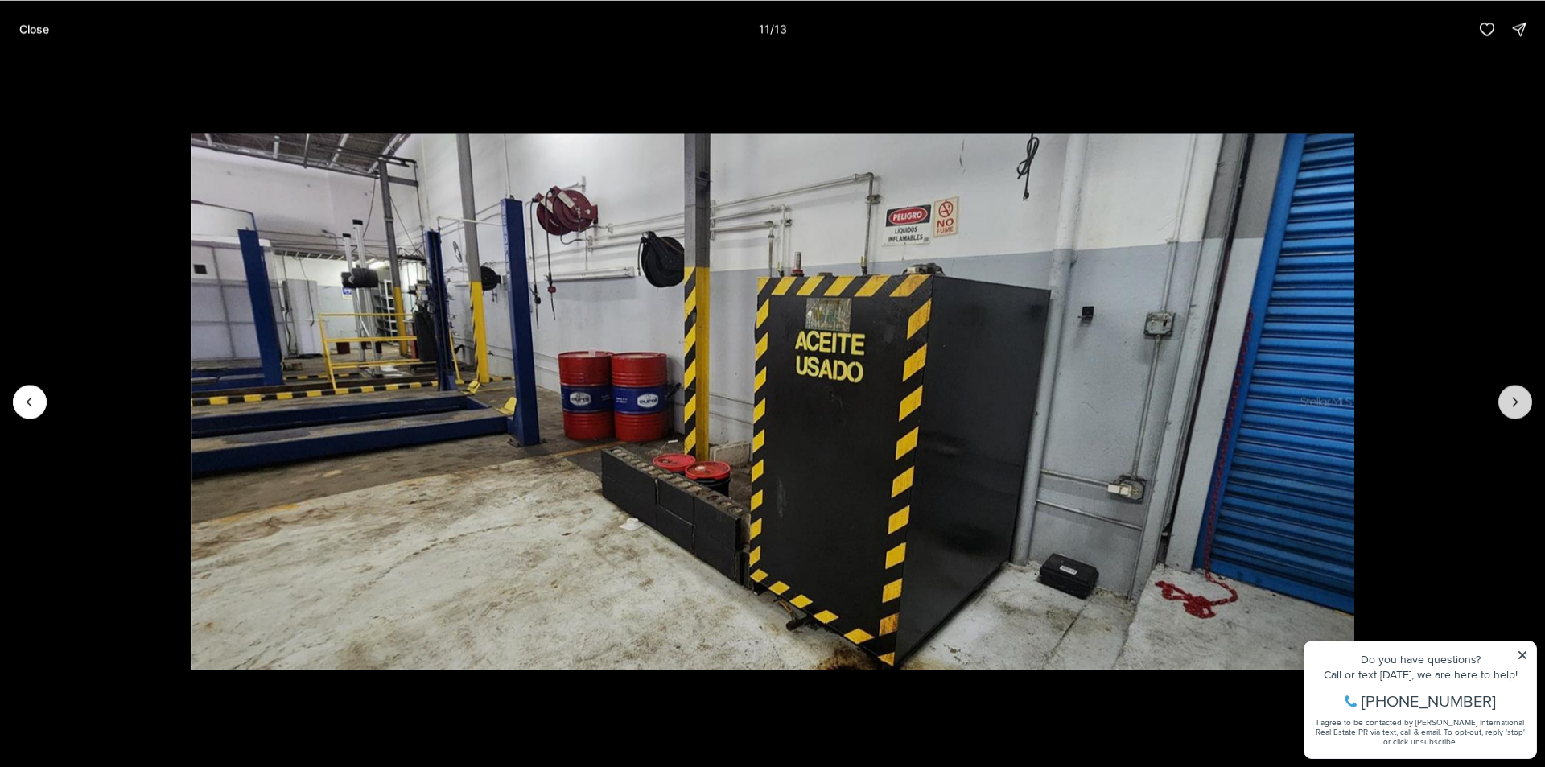
click at [1504, 409] on button "Next slide" at bounding box center [1515, 402] width 34 height 34
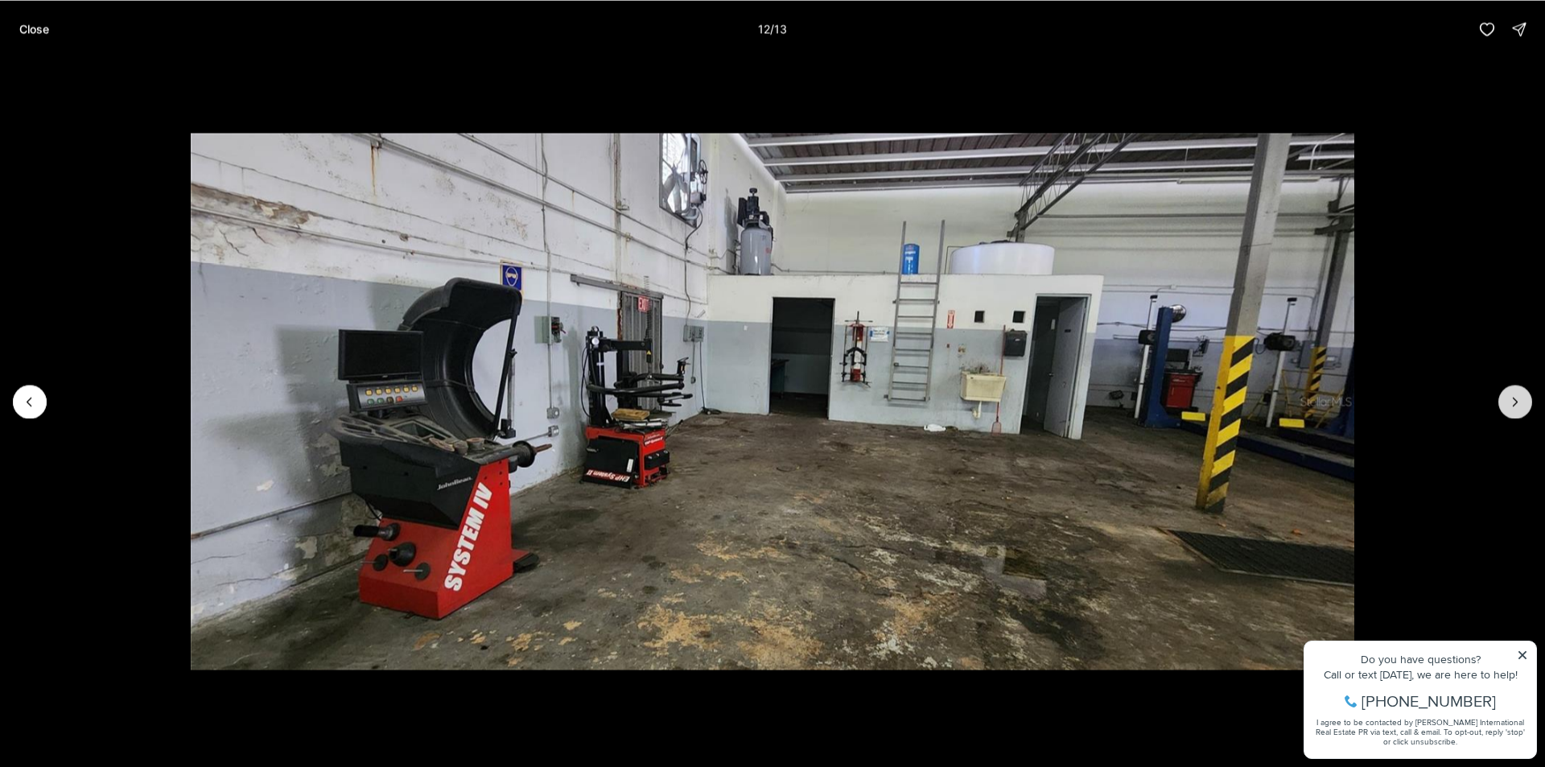
click at [1504, 409] on button "Next slide" at bounding box center [1515, 402] width 34 height 34
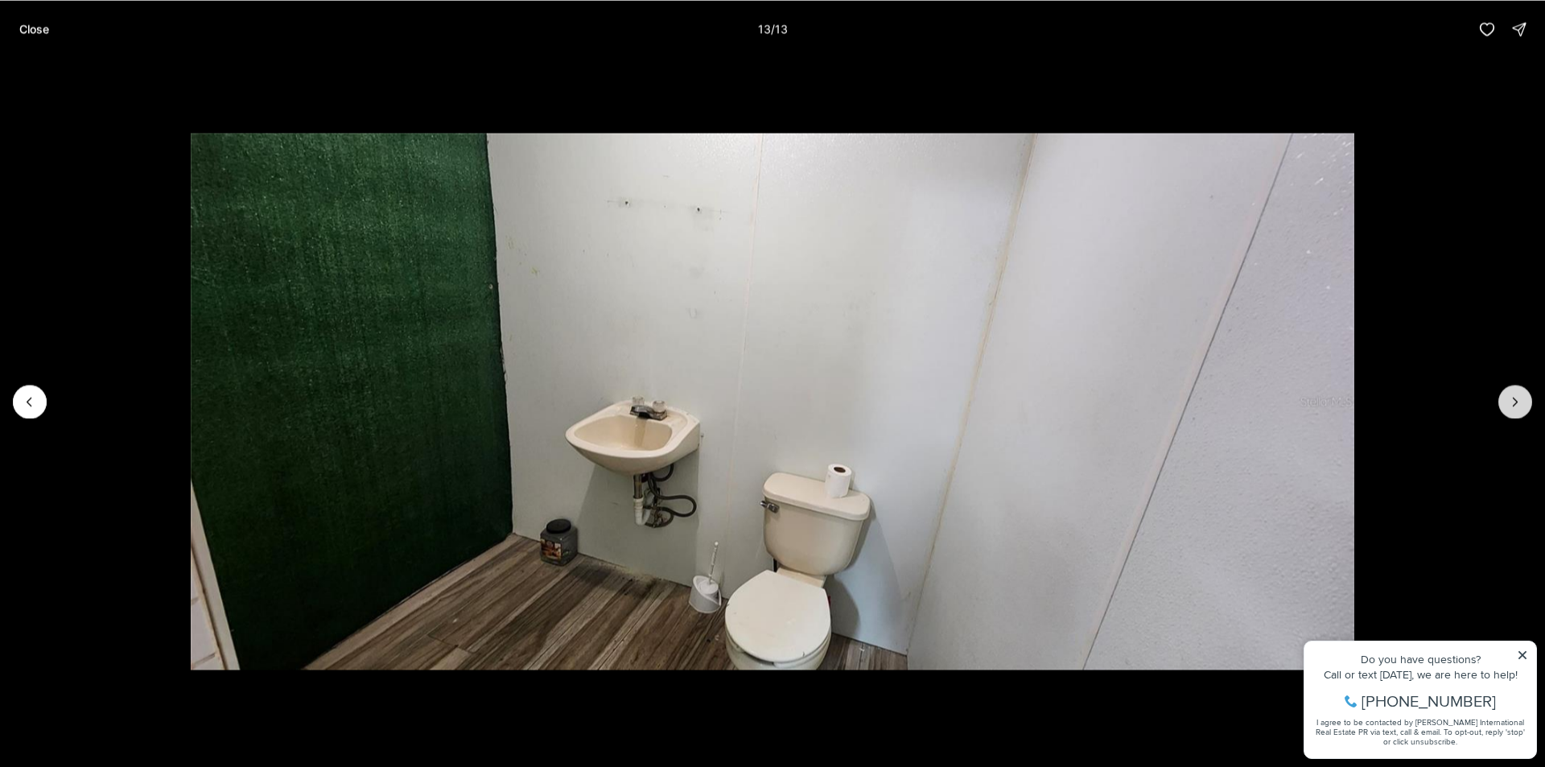
click at [1504, 409] on div at bounding box center [1515, 402] width 34 height 34
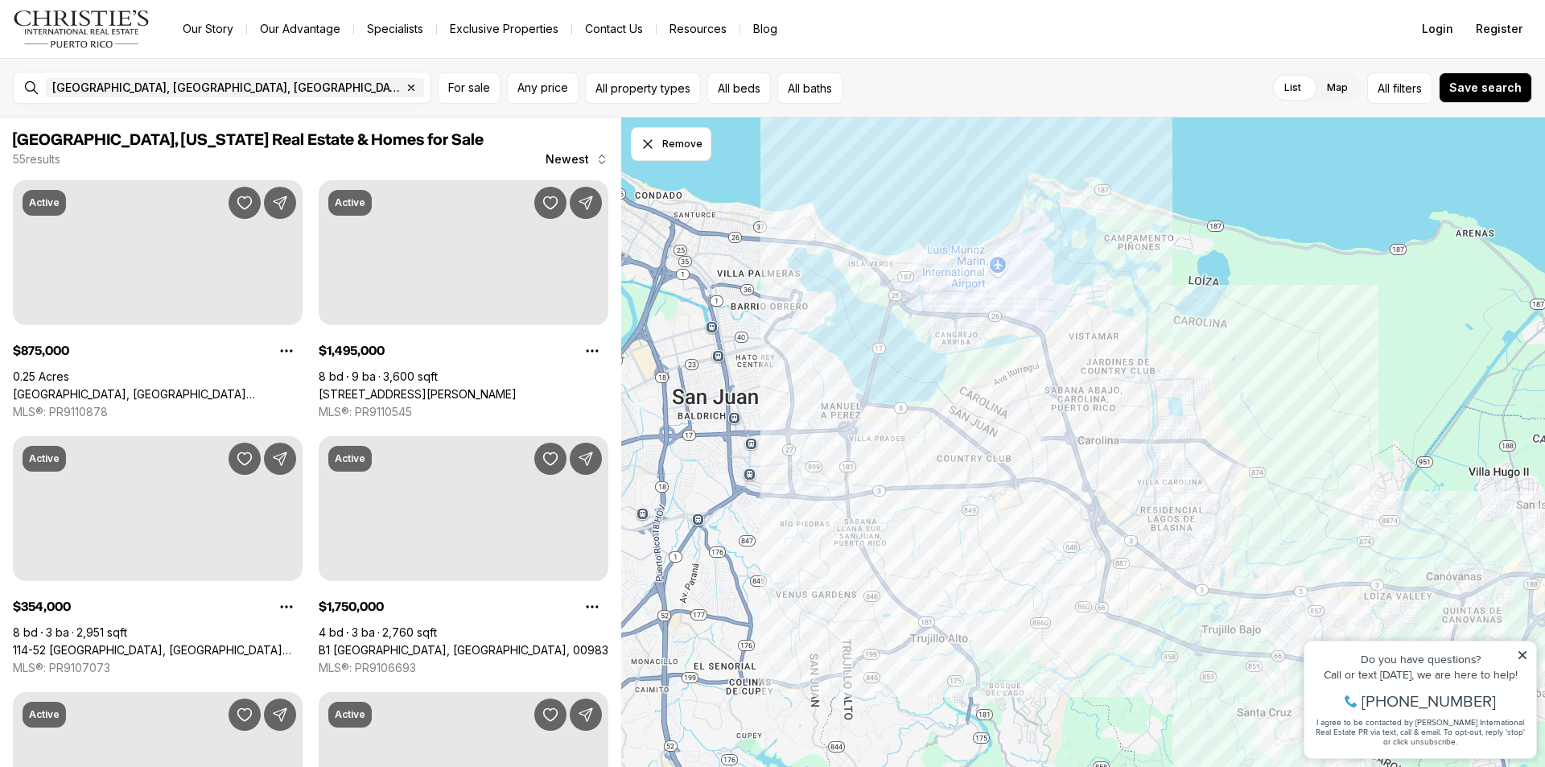
scroll to position [804, 0]
